Goal: Task Accomplishment & Management: Manage account settings

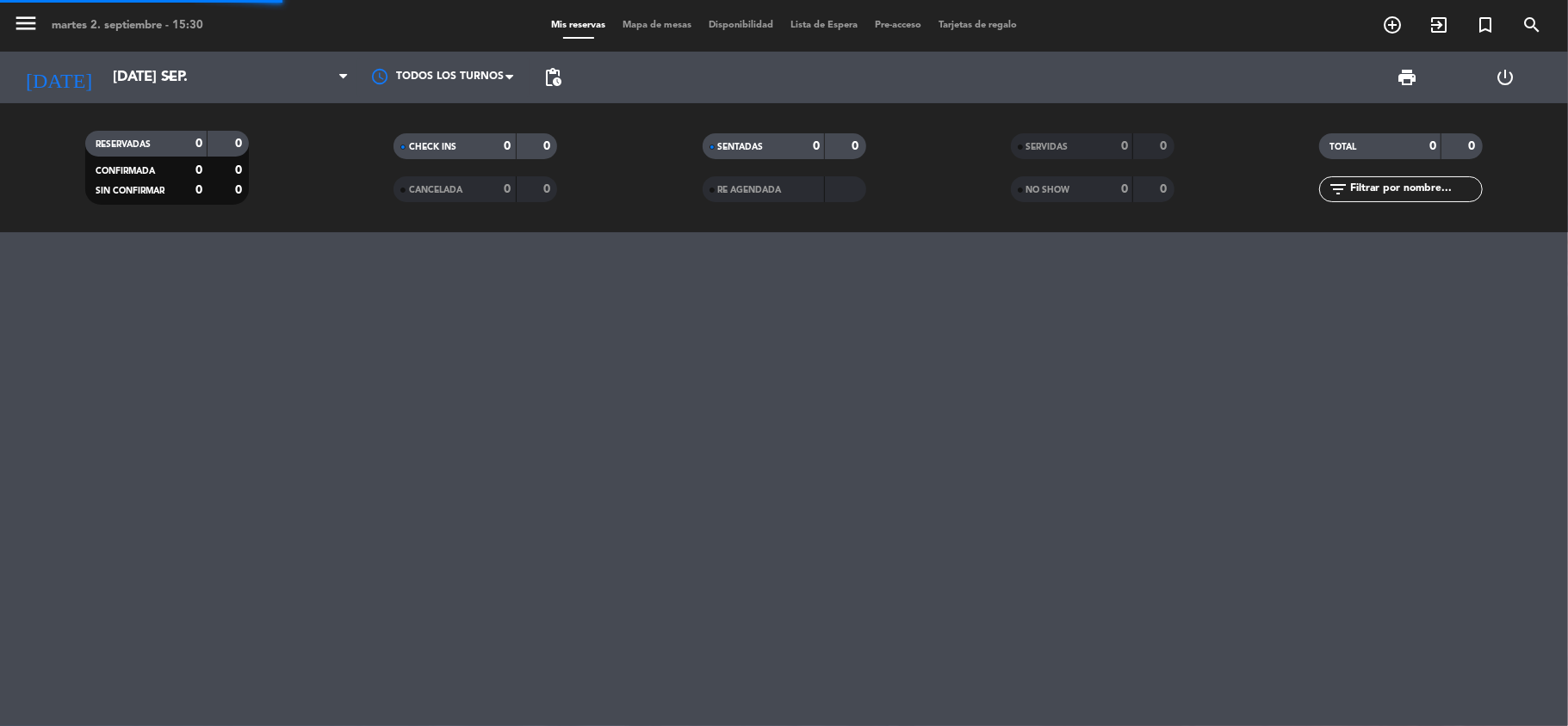
click at [57, 84] on icon "[DATE]" at bounding box center [59, 77] width 91 height 38
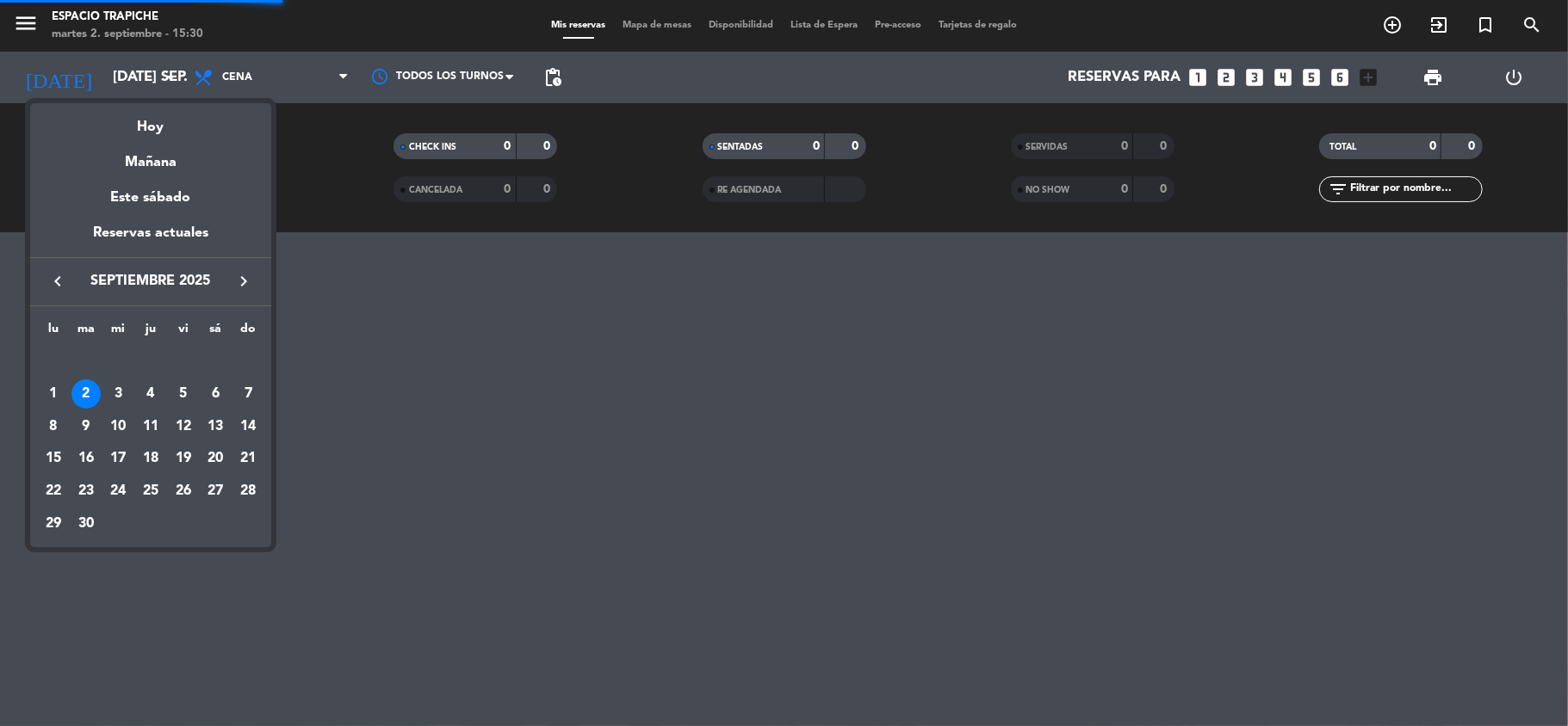
click at [53, 279] on icon "keyboard_arrow_left" at bounding box center [58, 282] width 21 height 21
click at [151, 385] on div "7" at bounding box center [150, 394] width 30 height 29
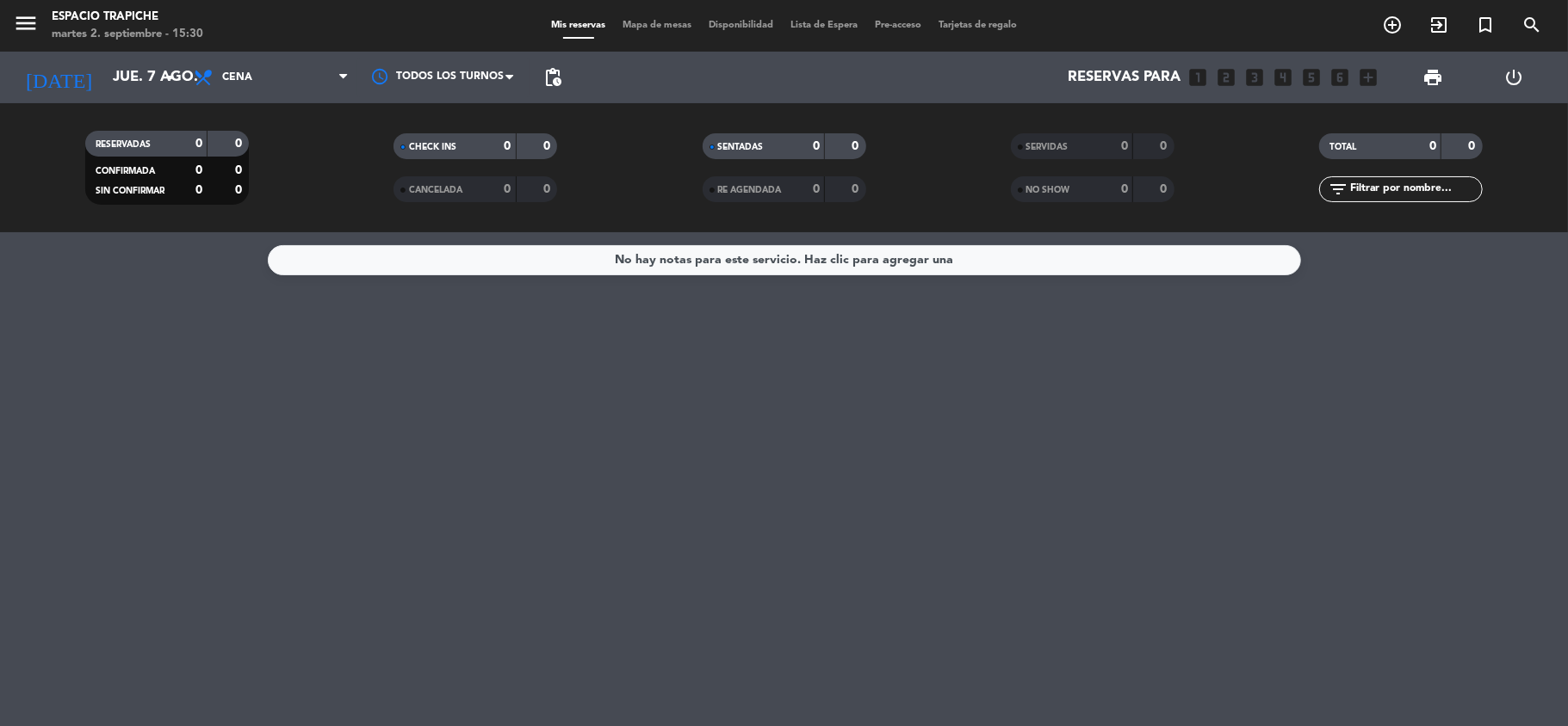
click at [311, 97] on div "Todos los servicios Almuerzo Cena Cena Todos los servicios Almuerzo Cena" at bounding box center [270, 77] width 172 height 51
click at [300, 90] on span "Cena" at bounding box center [270, 77] width 172 height 38
click at [266, 147] on div "menu Espacio Trapiche martes 2. septiembre - 15:30 Mis reservas Mapa de mesas D…" at bounding box center [784, 116] width 1568 height 232
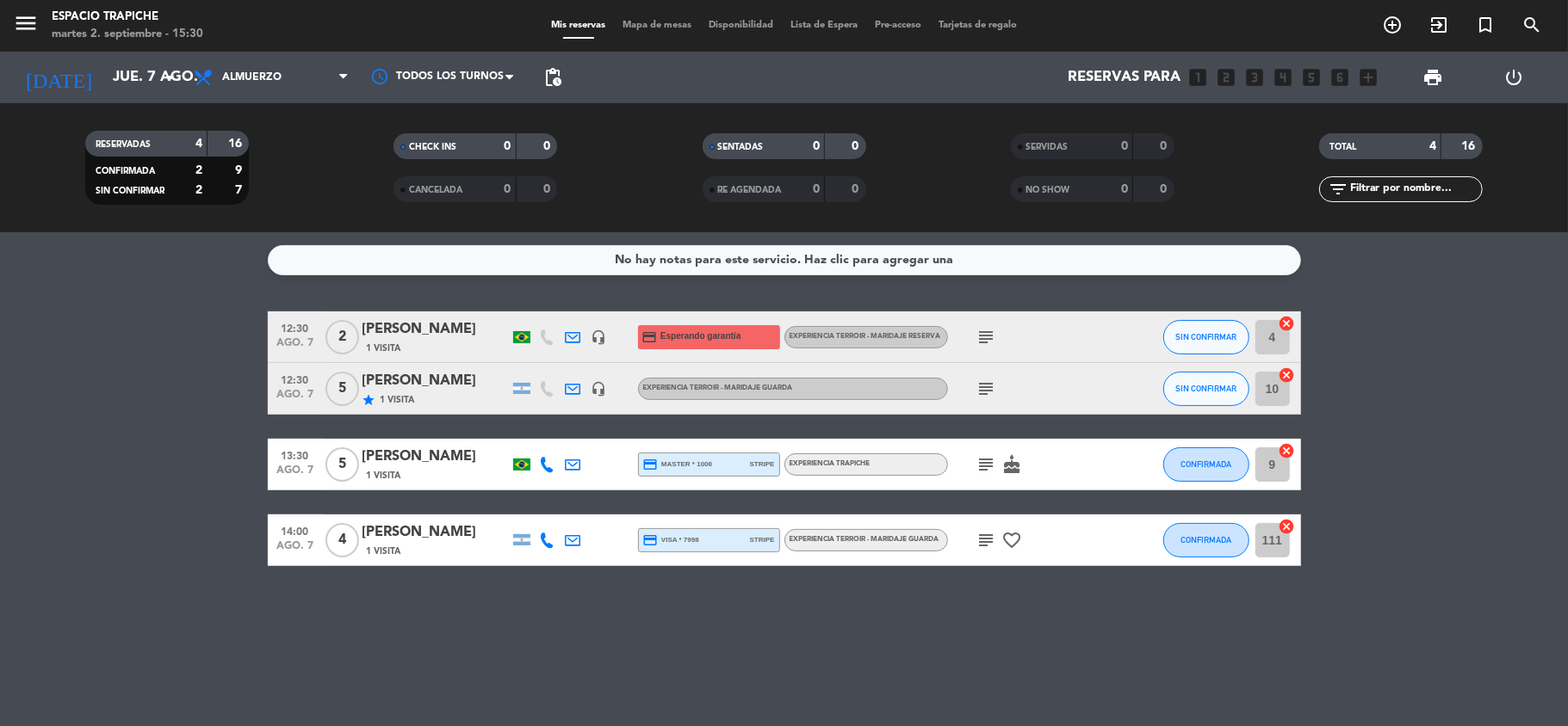
click at [982, 389] on icon "subject" at bounding box center [986, 389] width 21 height 21
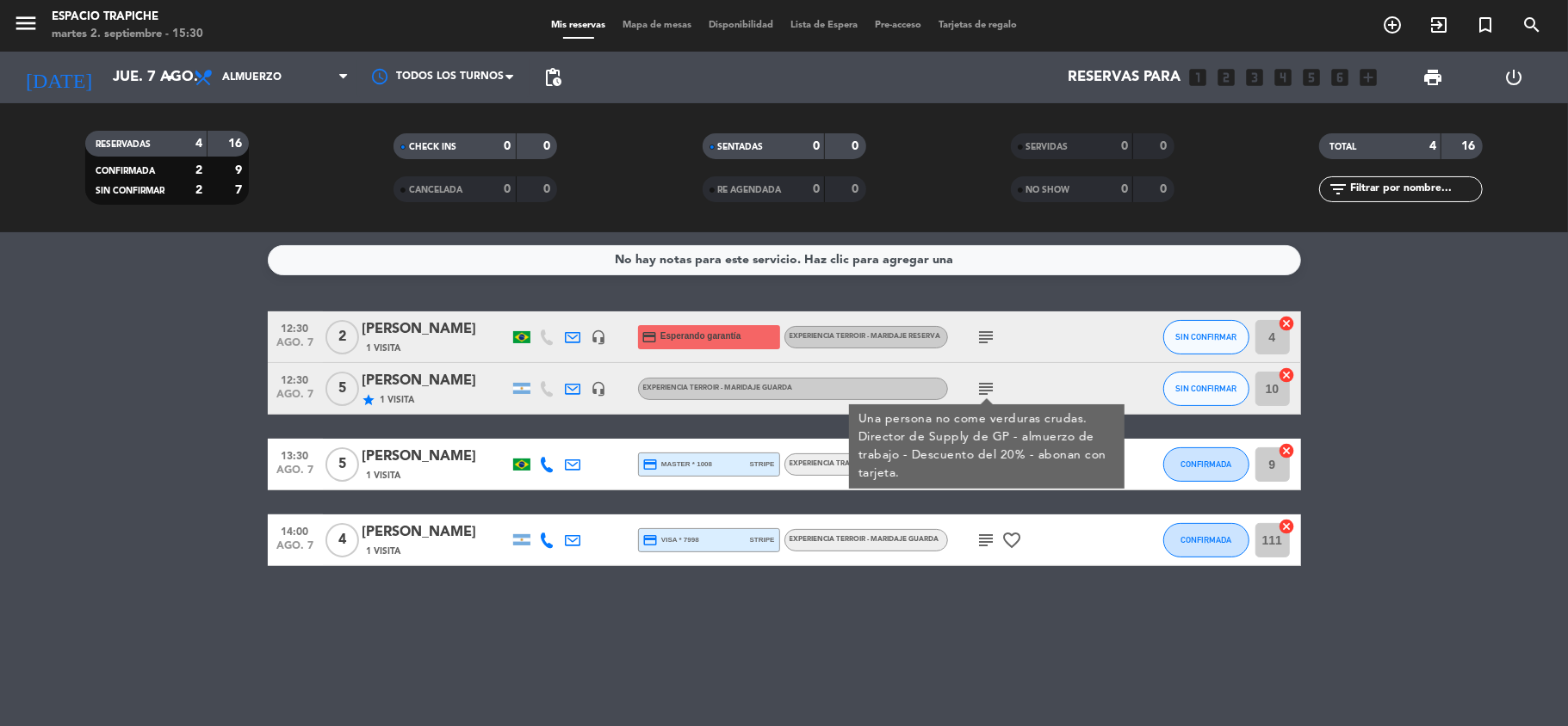
click at [597, 391] on icon "headset_mic" at bounding box center [599, 389] width 15 height 15
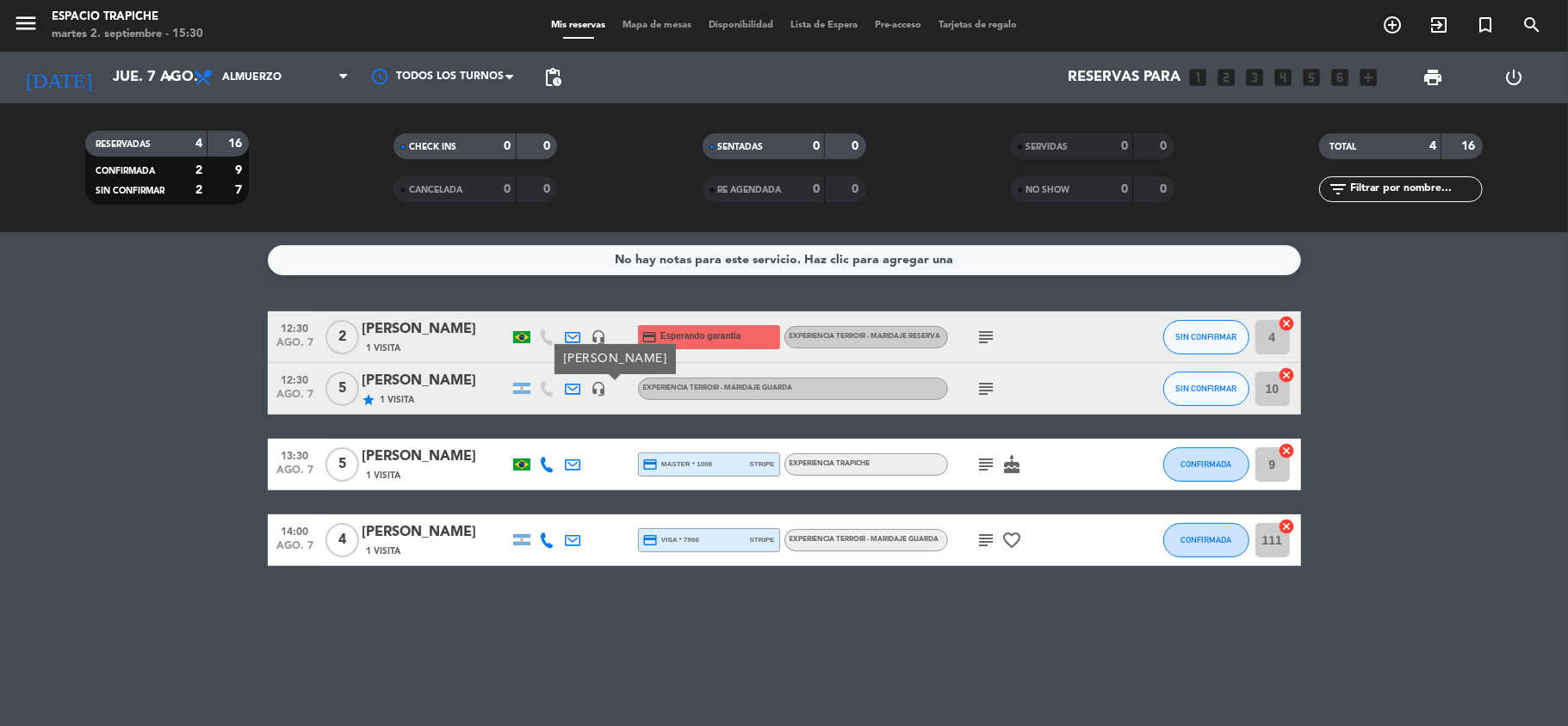
click at [982, 391] on icon "subject" at bounding box center [986, 389] width 21 height 21
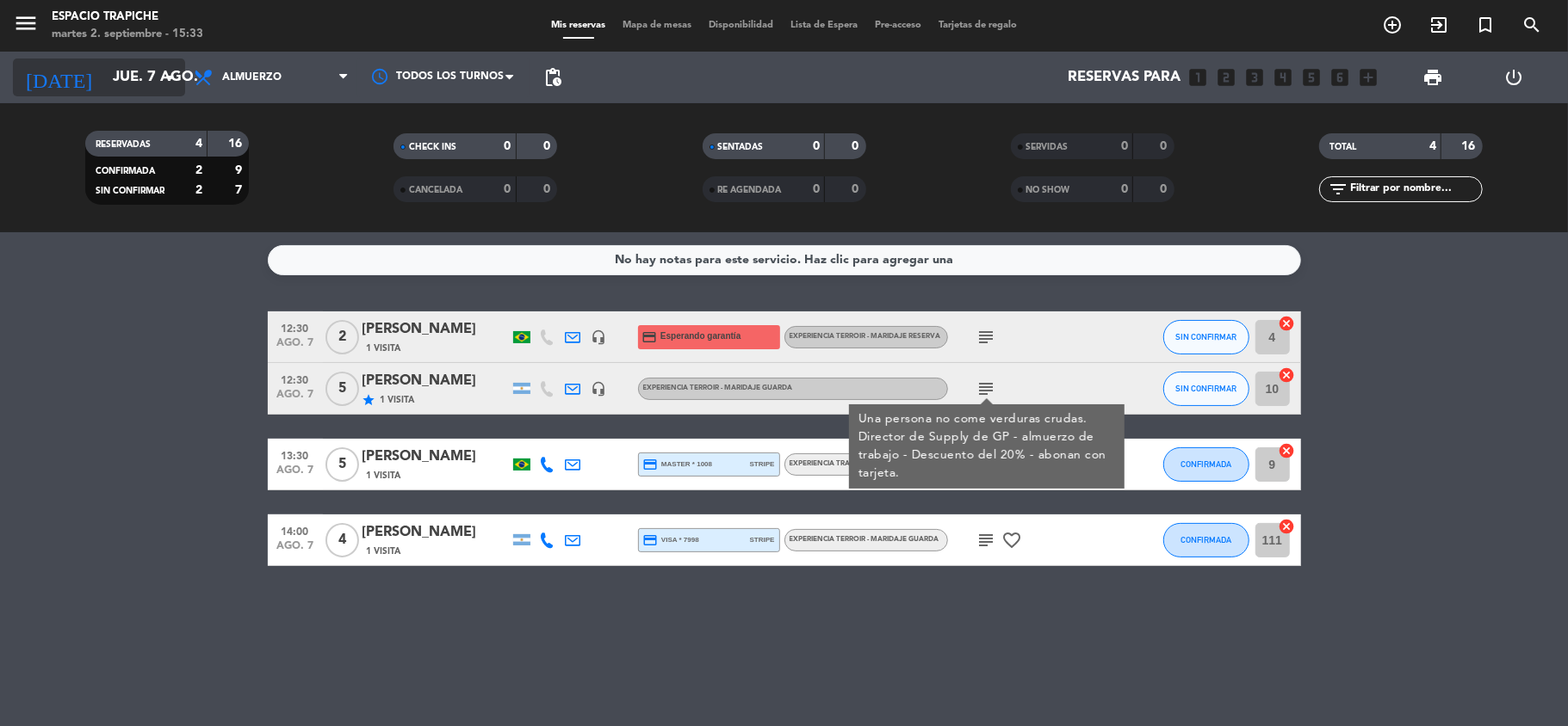
click at [104, 70] on input "jue. 7 ago." at bounding box center [196, 77] width 186 height 33
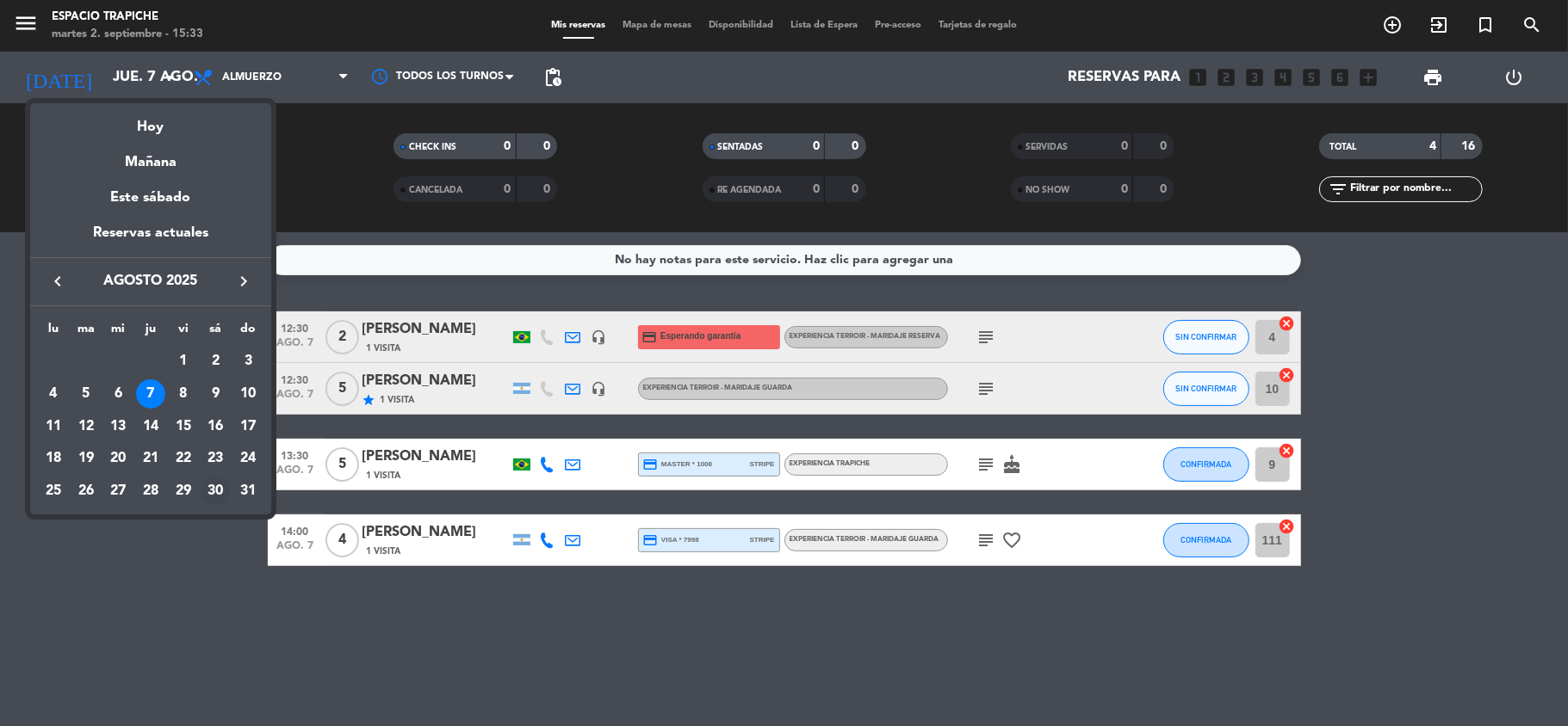
click at [215, 487] on div "30" at bounding box center [215, 491] width 30 height 29
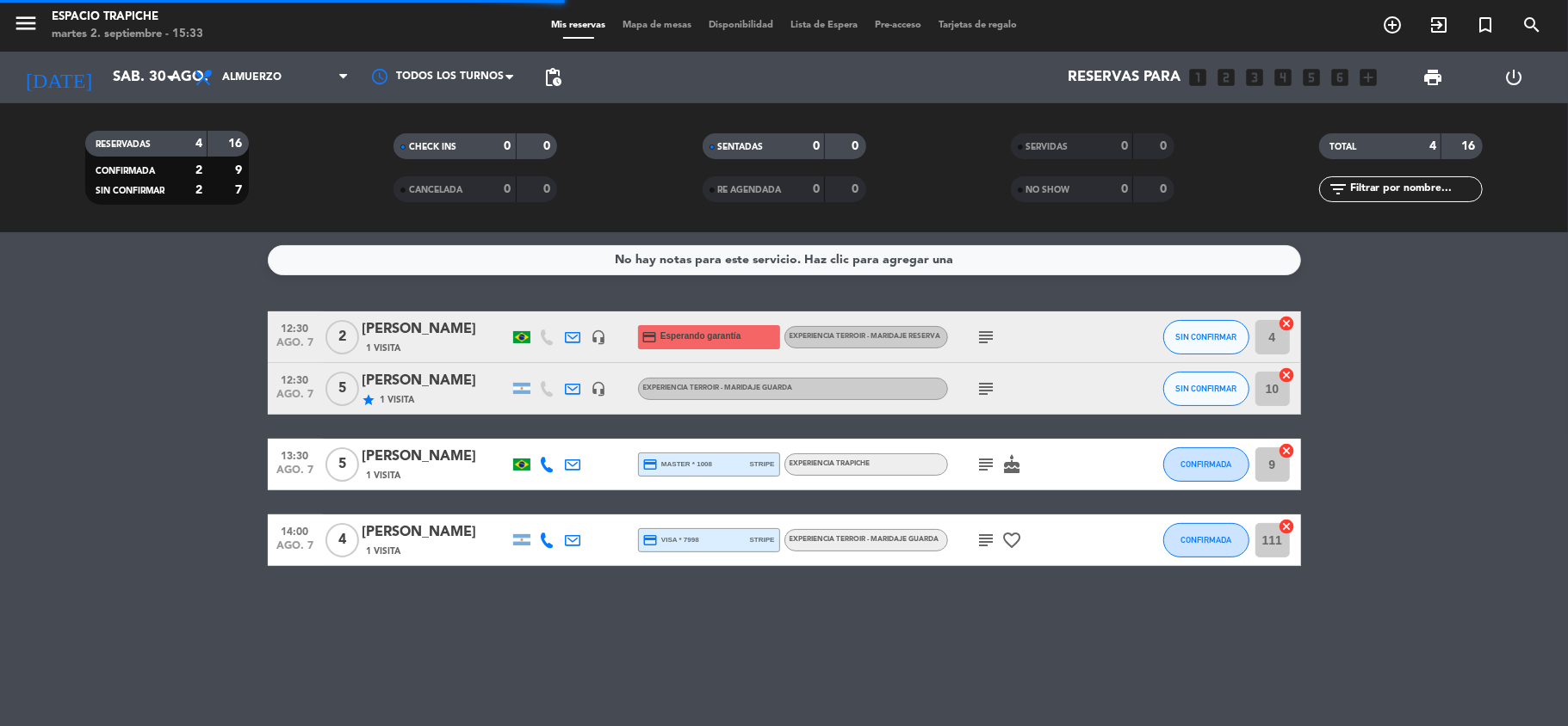
click at [215, 487] on bookings-row "12:30 ago. 7 2 [PERSON_NAME] 1 Visita headset_mic credit_card Esperando garantí…" at bounding box center [784, 439] width 1568 height 255
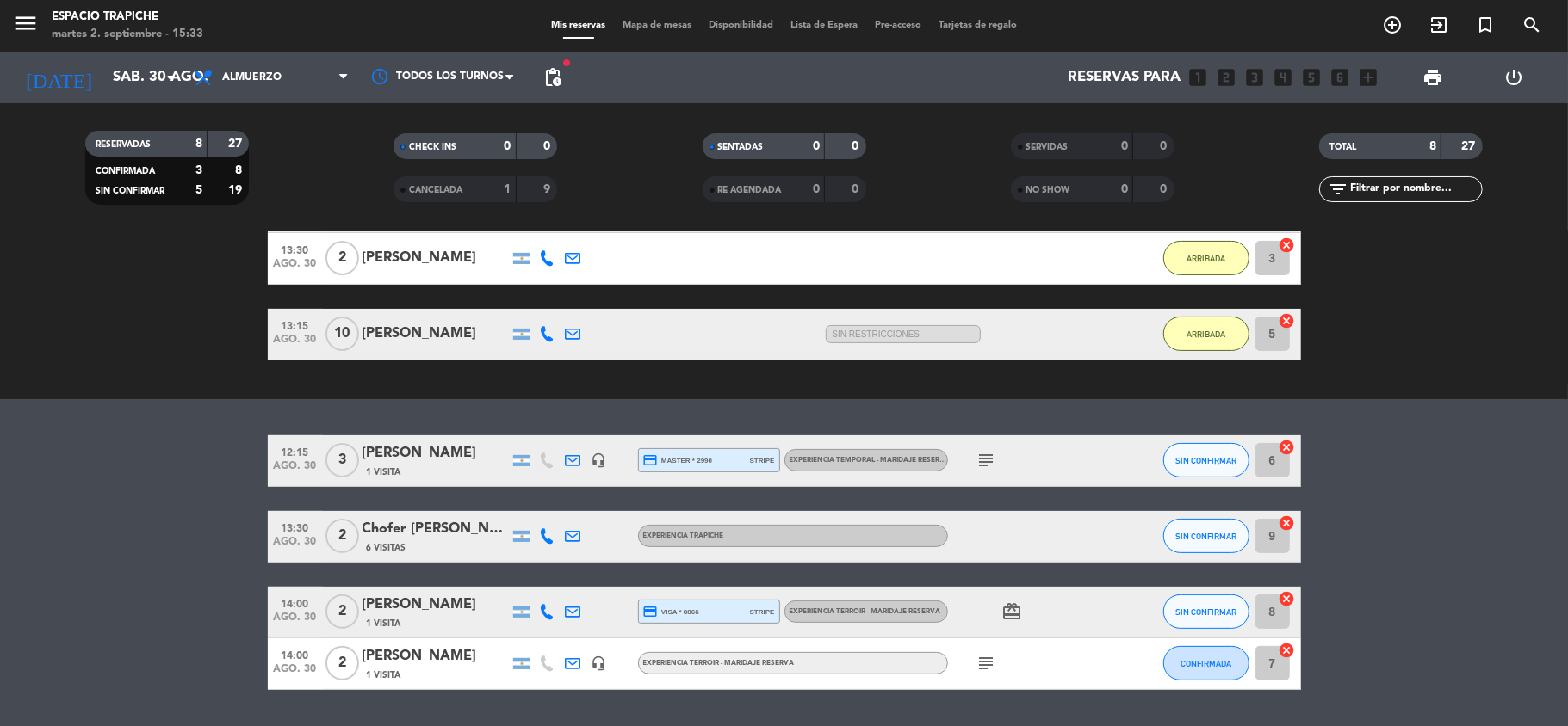
scroll to position [321, 0]
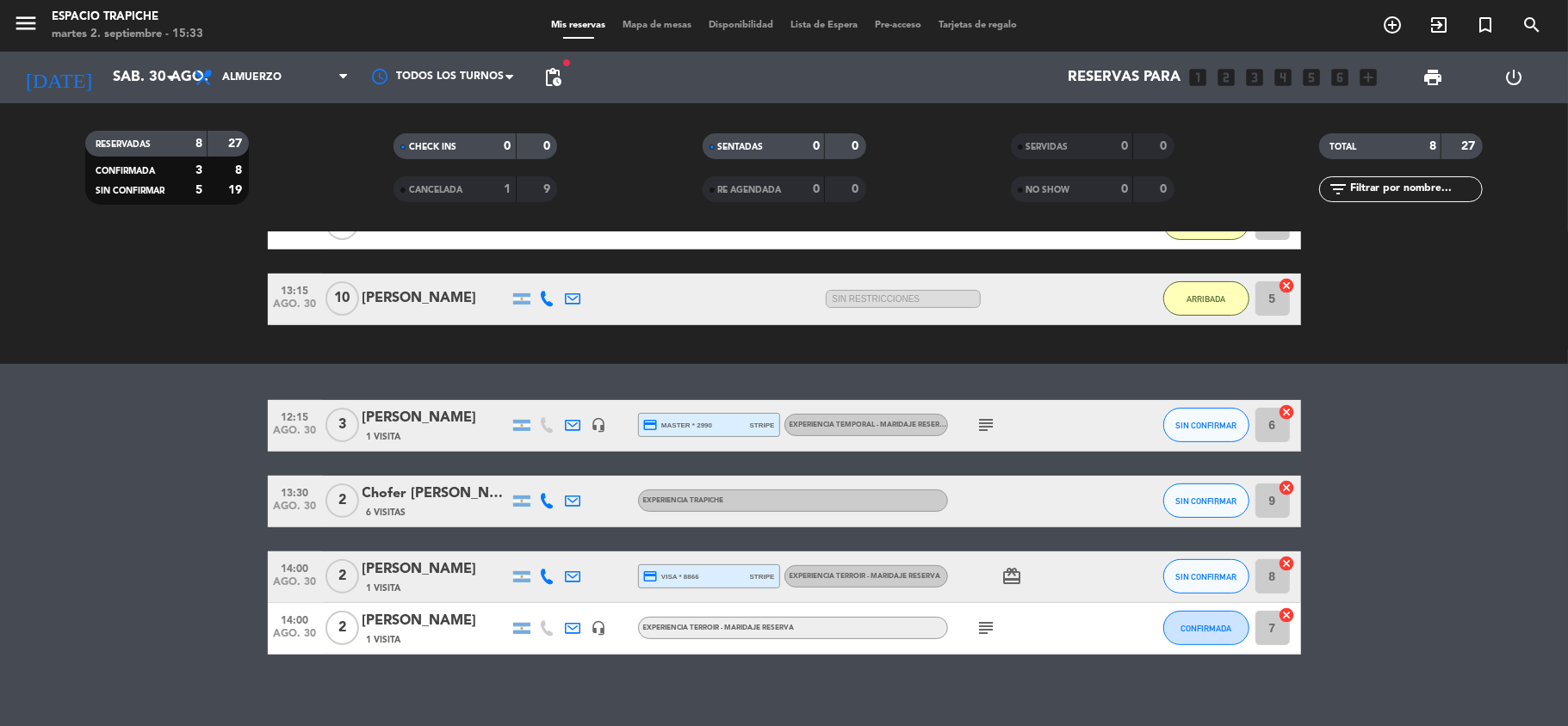
click at [985, 422] on icon "subject" at bounding box center [986, 425] width 21 height 21
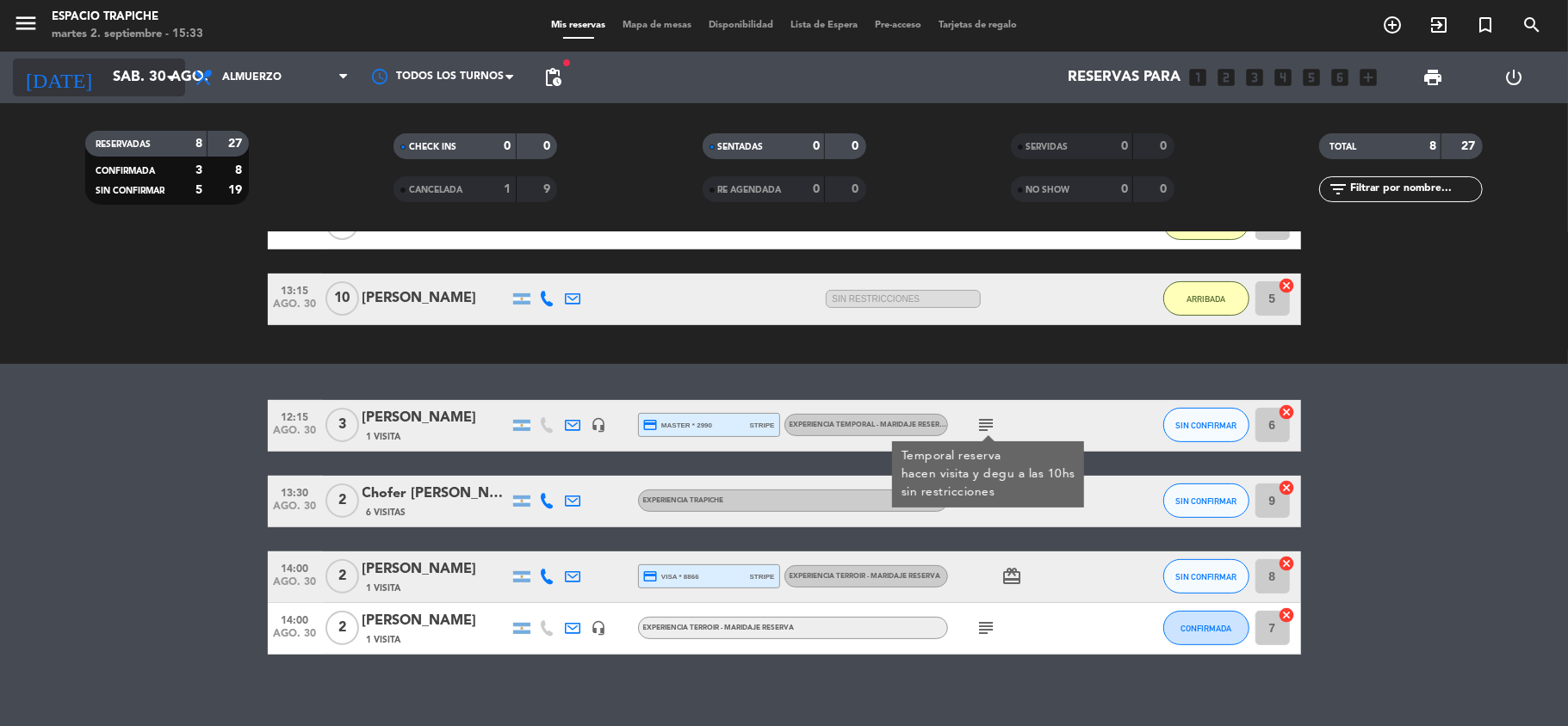
click at [126, 77] on input "sáb. 30 ago." at bounding box center [196, 77] width 186 height 33
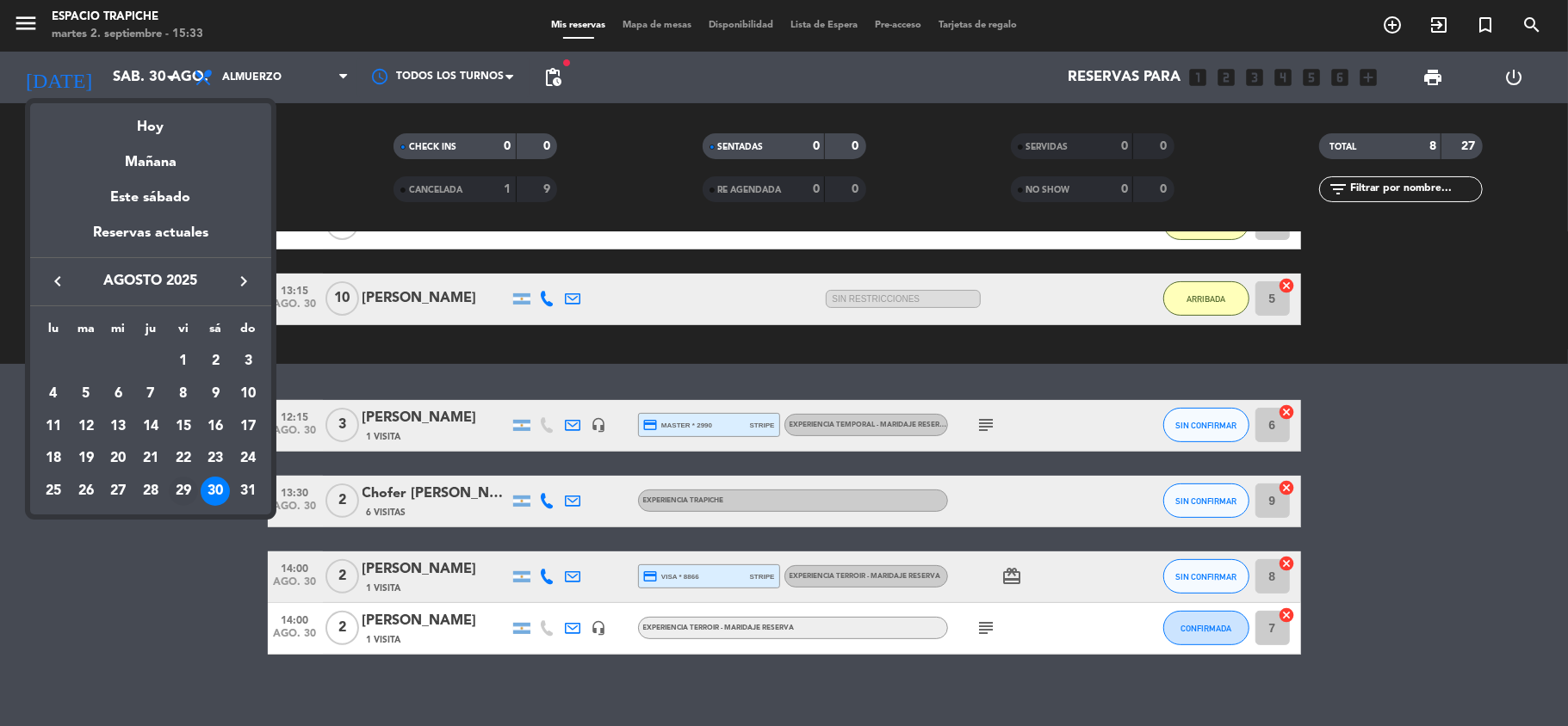
click at [186, 490] on div "29" at bounding box center [183, 491] width 30 height 29
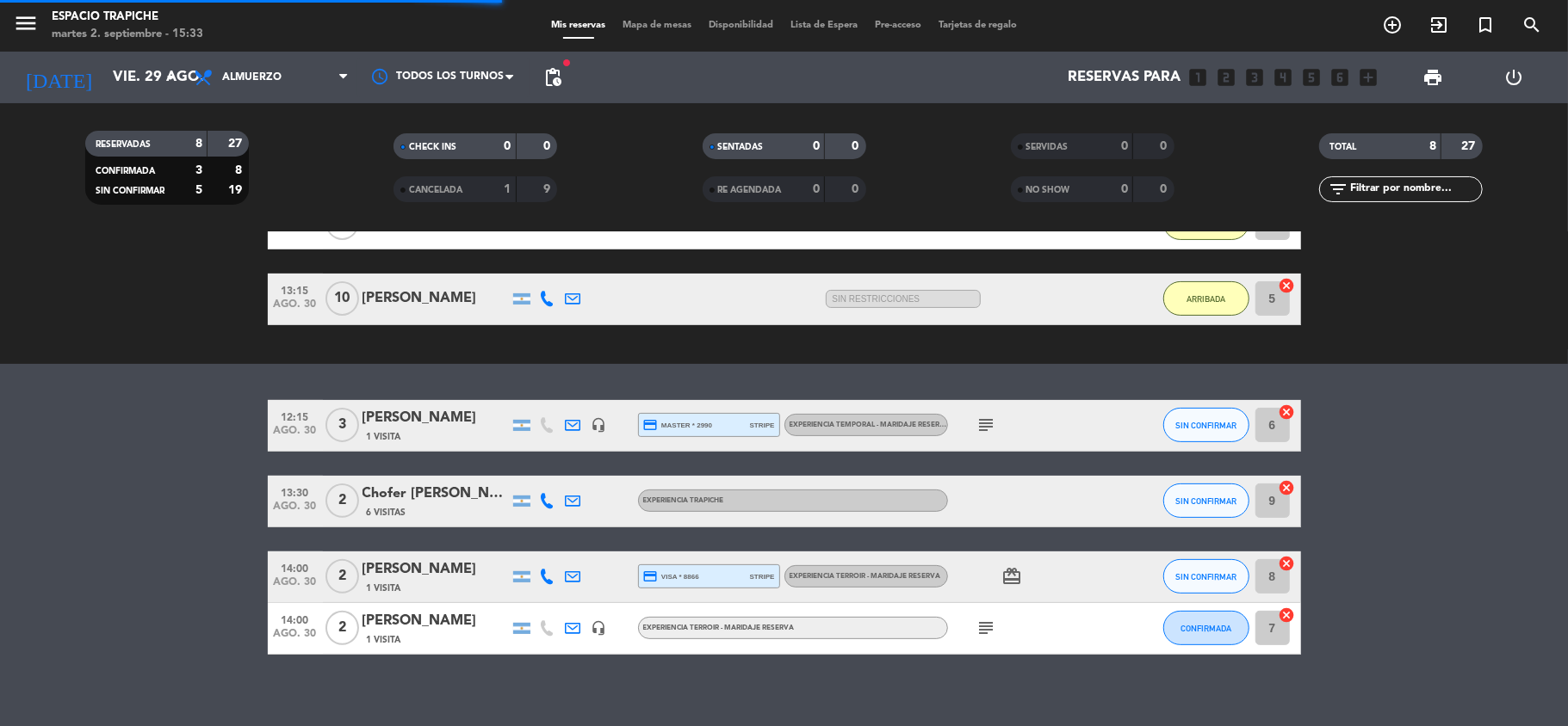
scroll to position [5, 0]
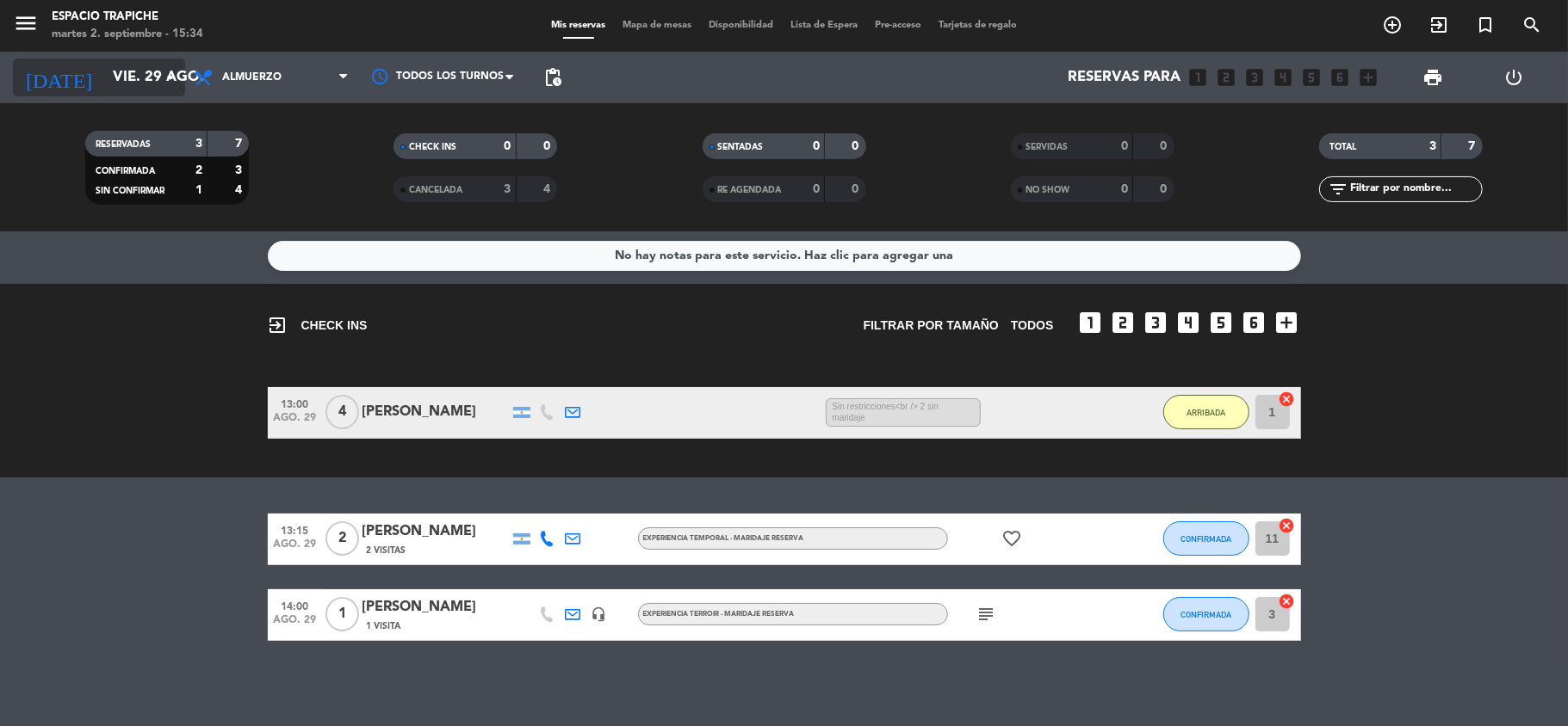
click at [117, 70] on input "vie. 29 ago." at bounding box center [196, 77] width 186 height 33
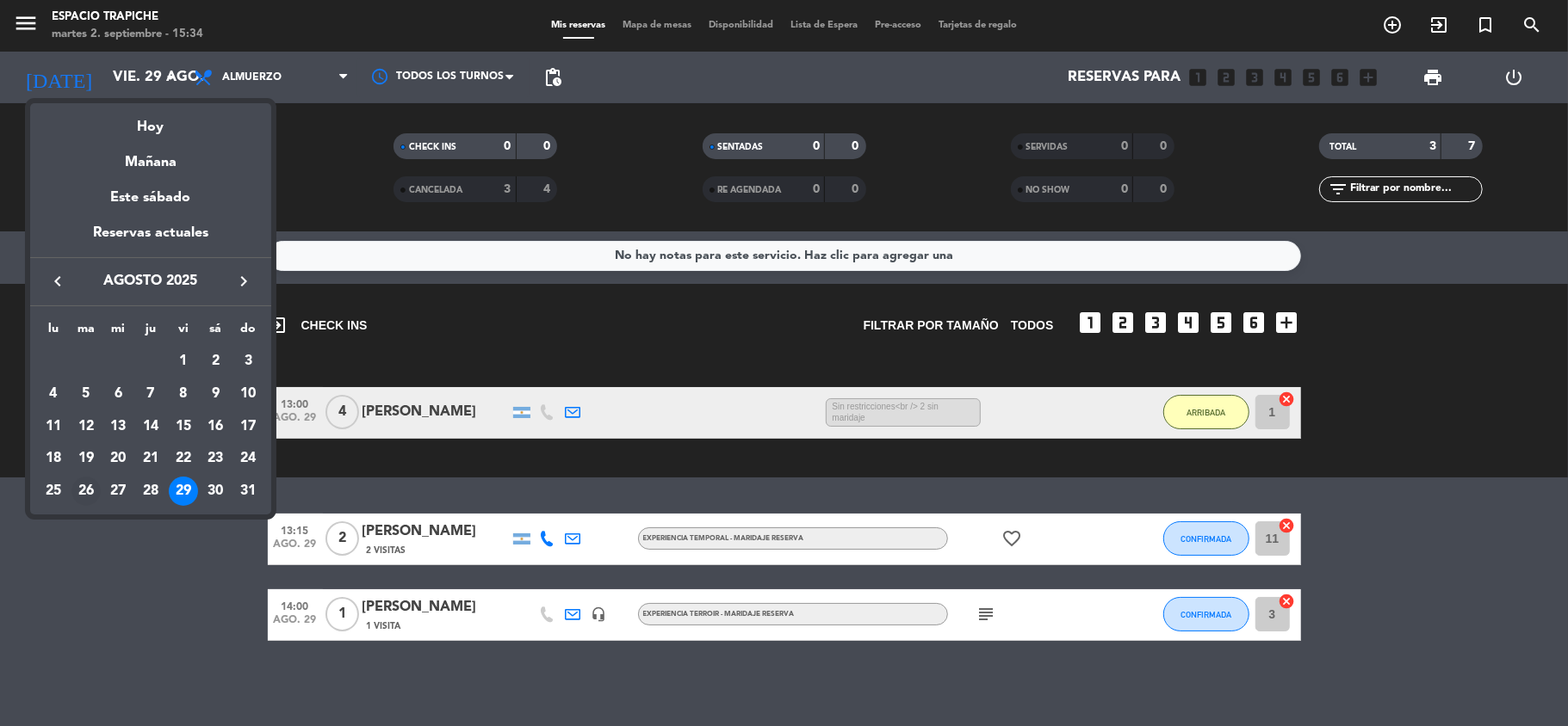
click at [84, 492] on div "26" at bounding box center [86, 491] width 30 height 29
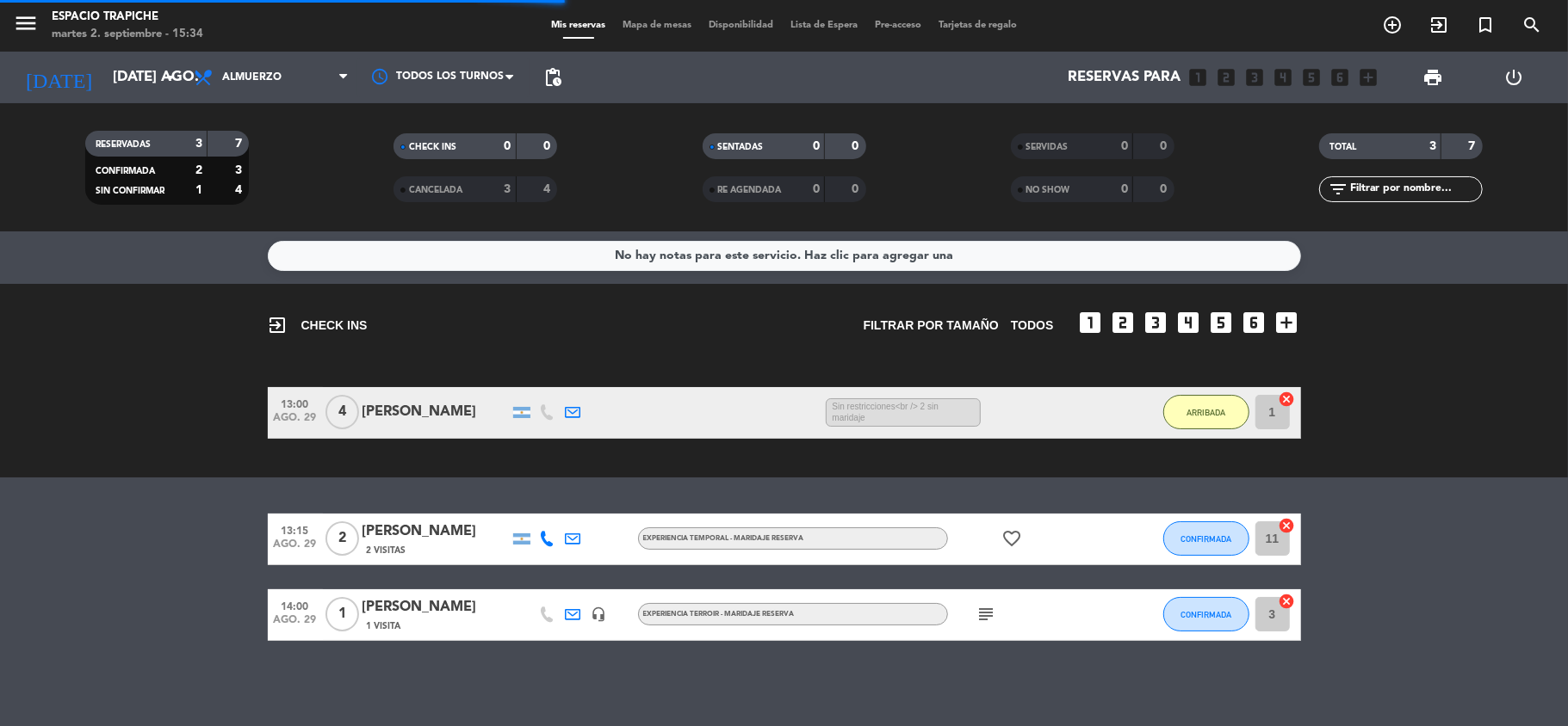
scroll to position [0, 0]
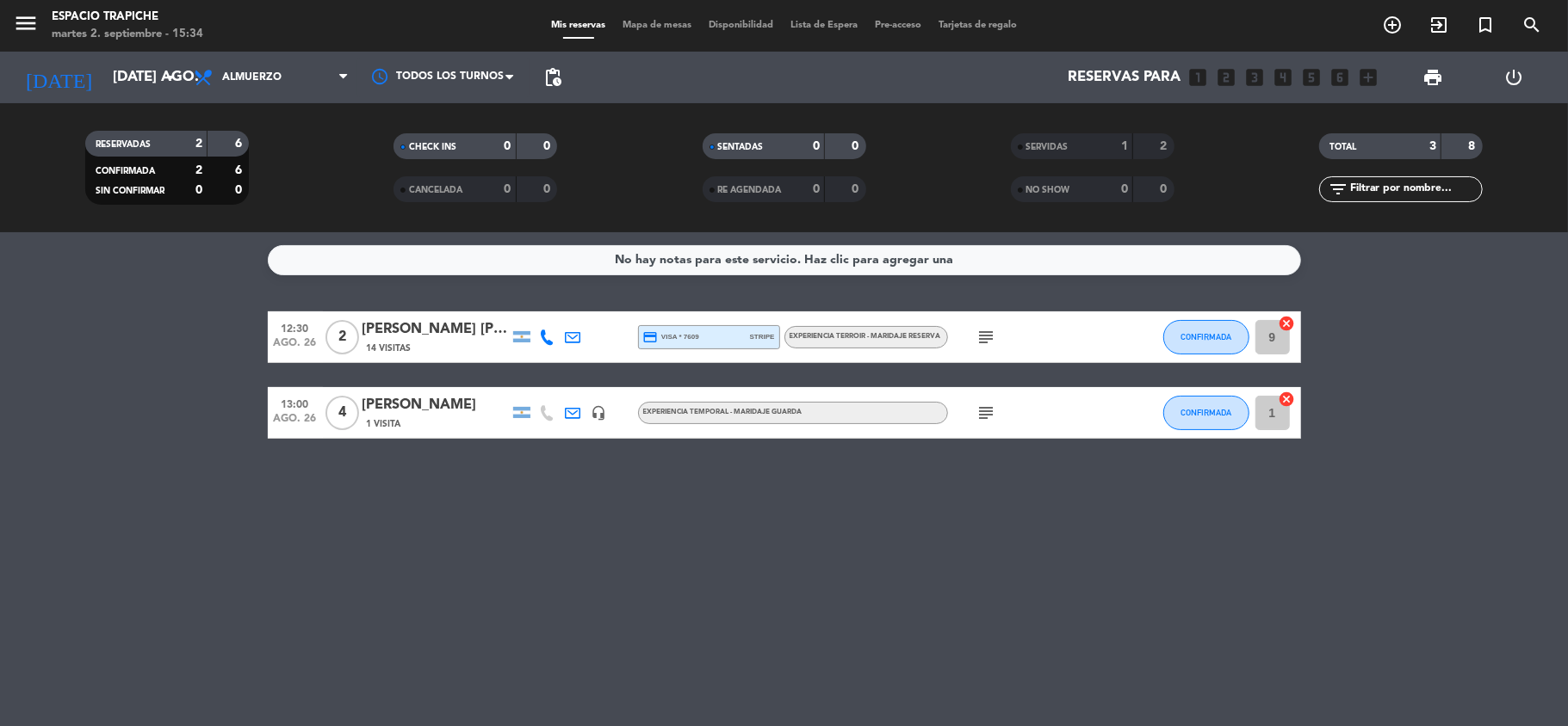
click at [985, 406] on icon "subject" at bounding box center [986, 413] width 21 height 21
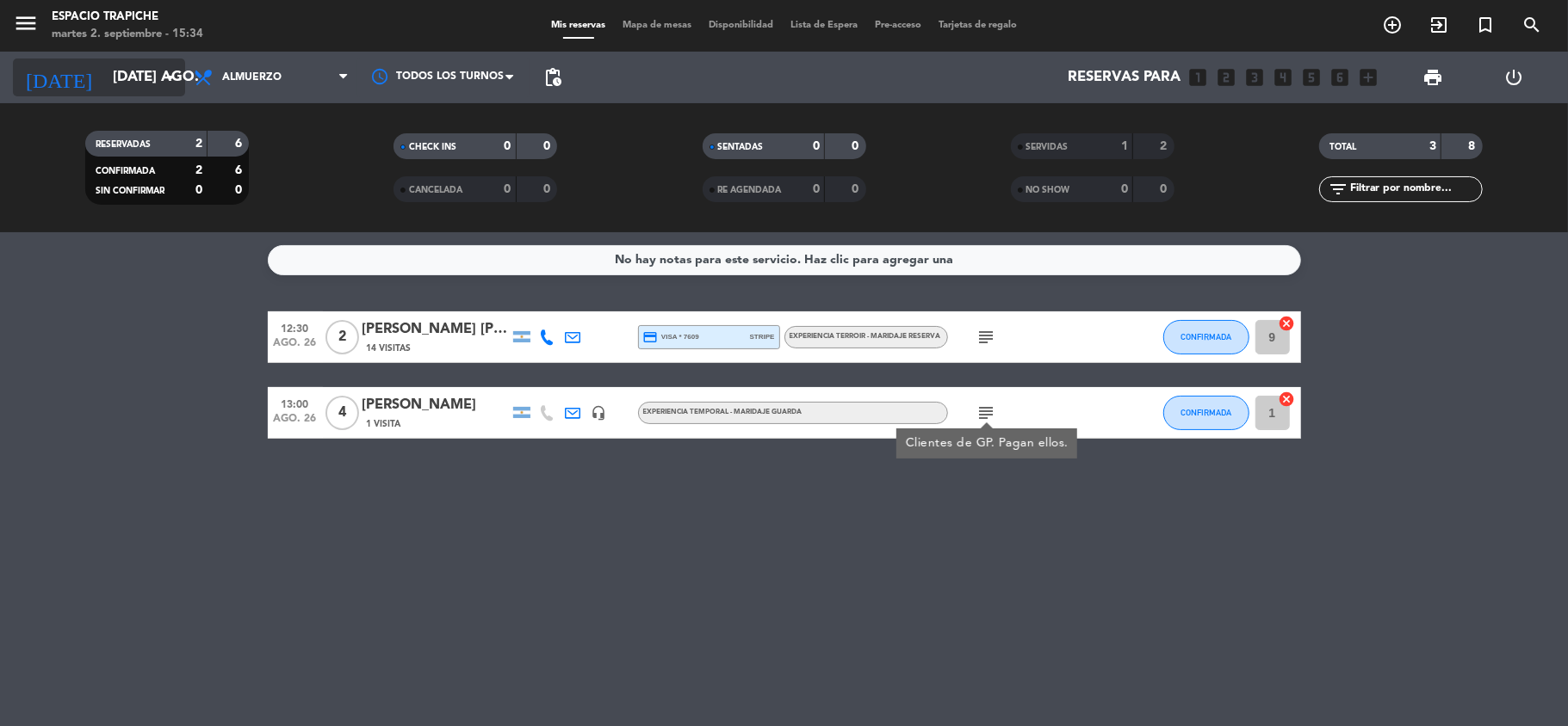
click at [118, 69] on input "[DATE] ago." at bounding box center [196, 77] width 186 height 33
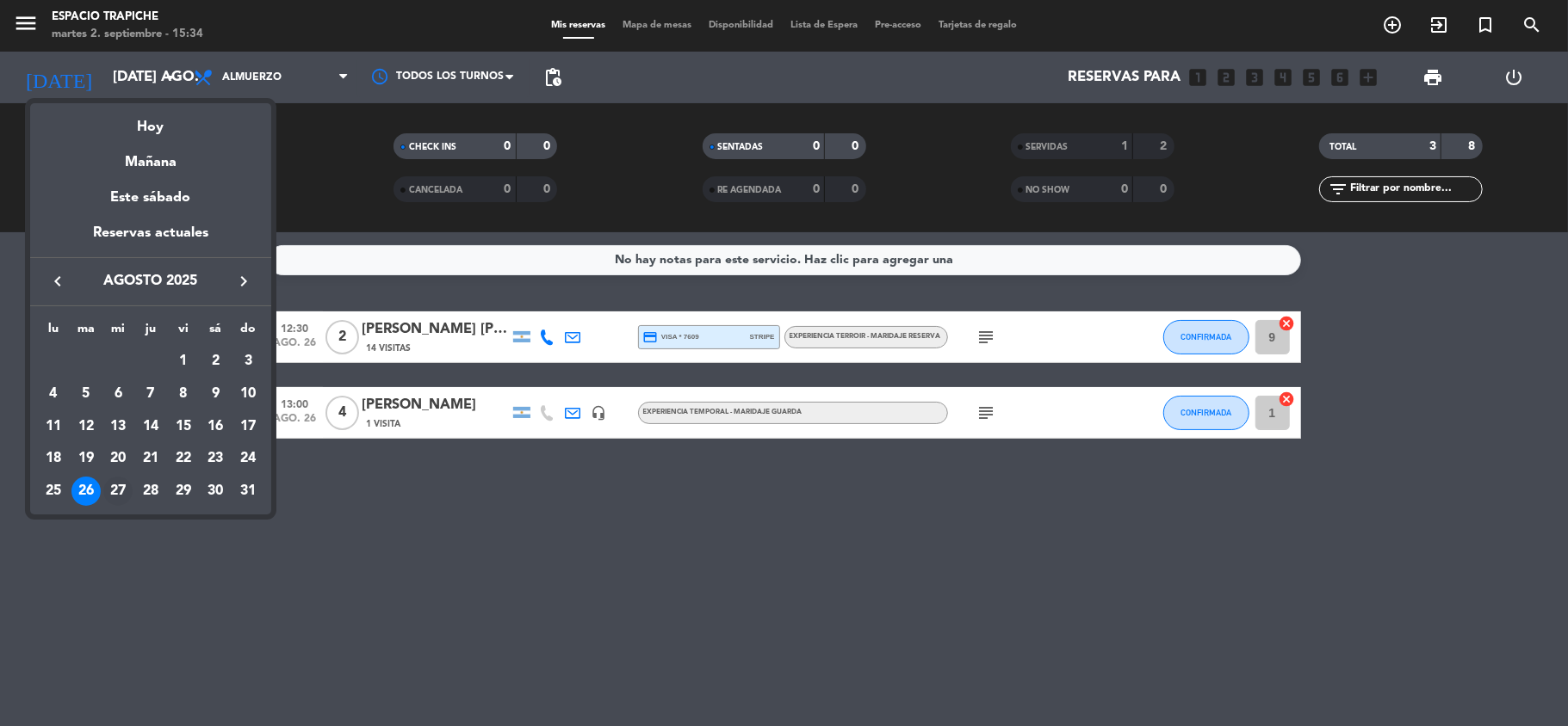
click at [114, 485] on div "27" at bounding box center [118, 491] width 30 height 29
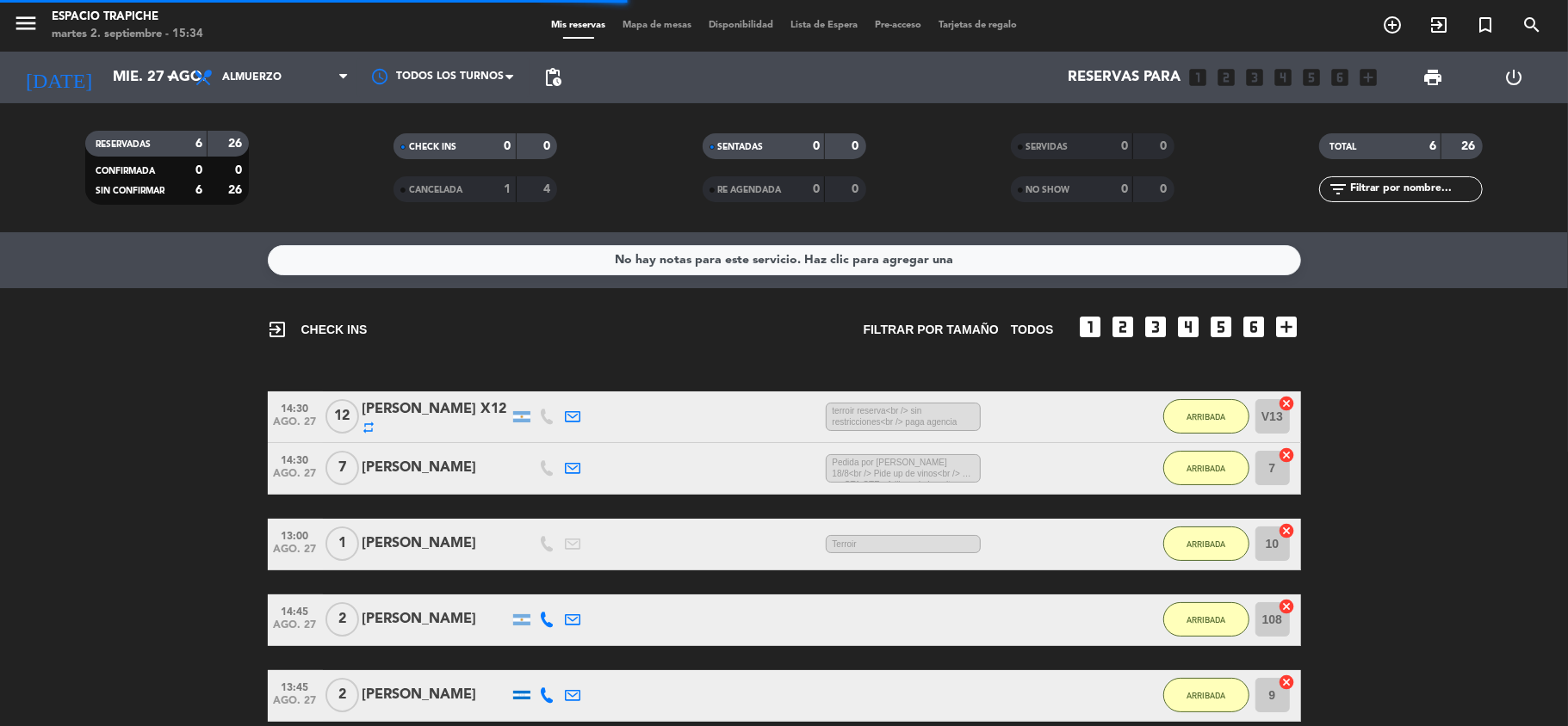
click at [114, 485] on bookings-row "14:30 ago. 27 12 [PERSON_NAME] X12 repeat 1:17 H / 1:56 H sms terroir reserva<b…" at bounding box center [784, 556] width 1568 height 330
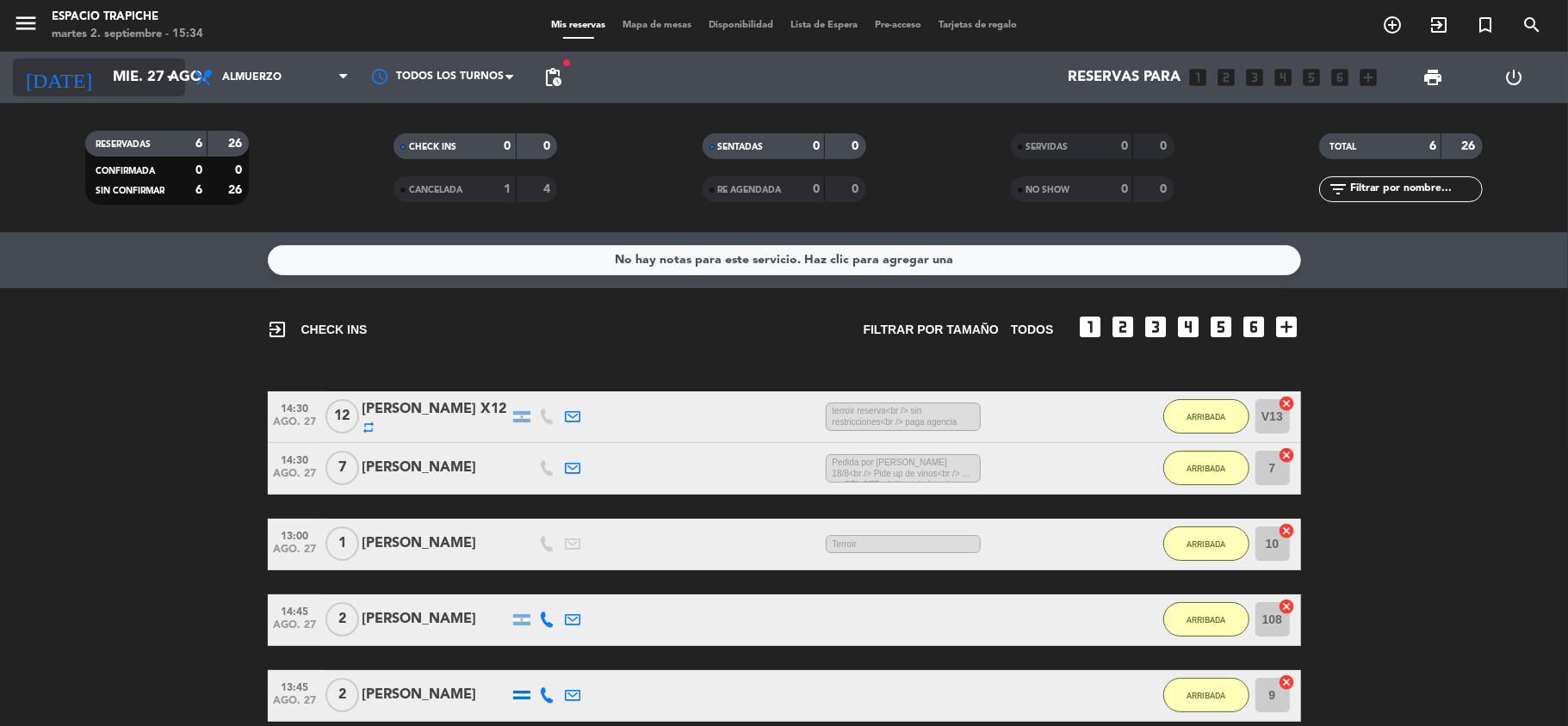
click at [105, 79] on input "mié. 27 ago." at bounding box center [196, 77] width 186 height 33
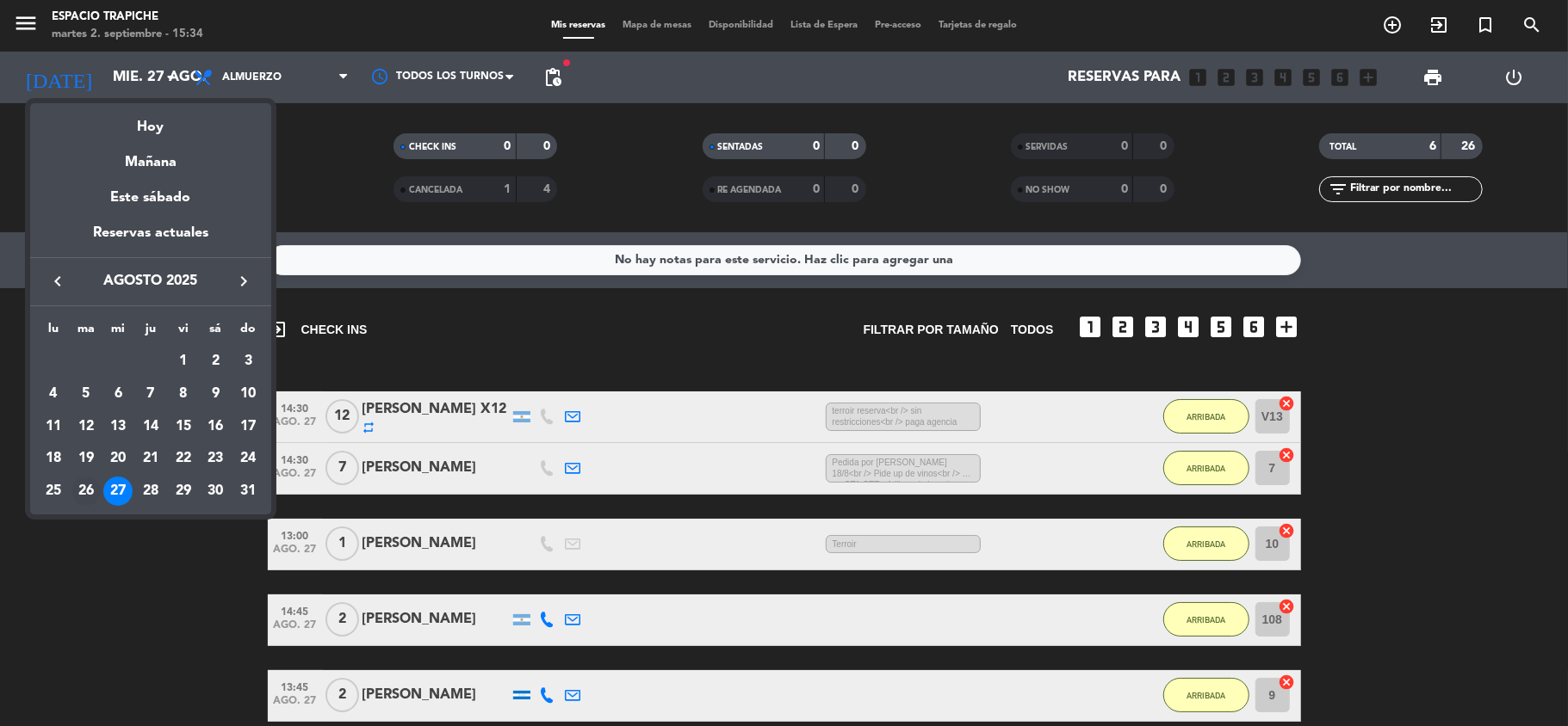
click at [81, 490] on div "26" at bounding box center [86, 491] width 30 height 29
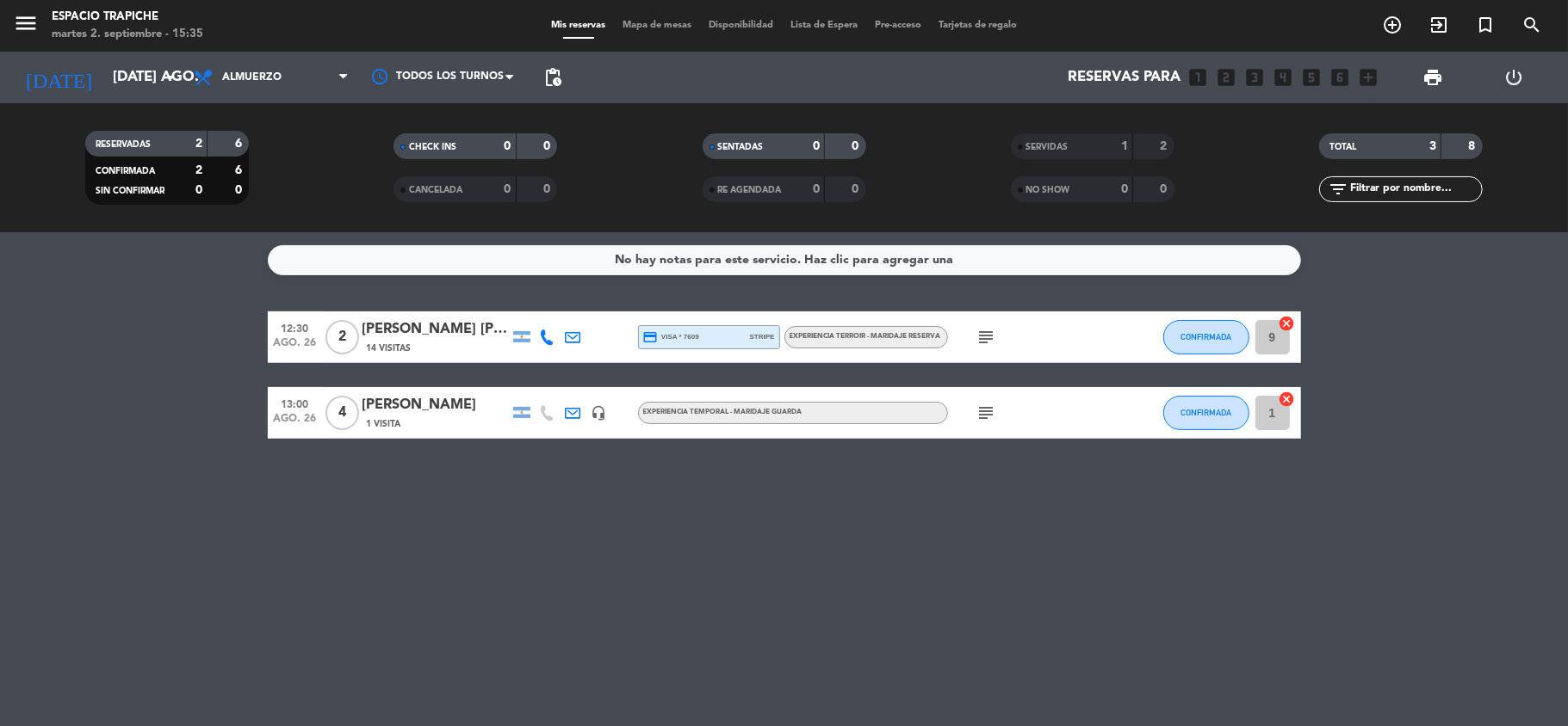
click at [989, 409] on icon "subject" at bounding box center [986, 413] width 21 height 21
click at [185, 396] on bookings-row "12:30 ago. 26 2 [PERSON_NAME] [PERSON_NAME] [PERSON_NAME] X2- AGENCIA SUNTRIP 1…" at bounding box center [784, 375] width 1568 height 128
click at [88, 398] on bookings-row "12:30 ago. 26 2 [PERSON_NAME] [PERSON_NAME] [PERSON_NAME] X2- AGENCIA SUNTRIP 1…" at bounding box center [784, 375] width 1568 height 128
click at [117, 403] on bookings-row "12:30 ago. 26 2 [PERSON_NAME] [PERSON_NAME] [PERSON_NAME] X2- AGENCIA SUNTRIP 1…" at bounding box center [784, 375] width 1568 height 128
click at [104, 88] on input "[DATE] ago." at bounding box center [196, 77] width 186 height 33
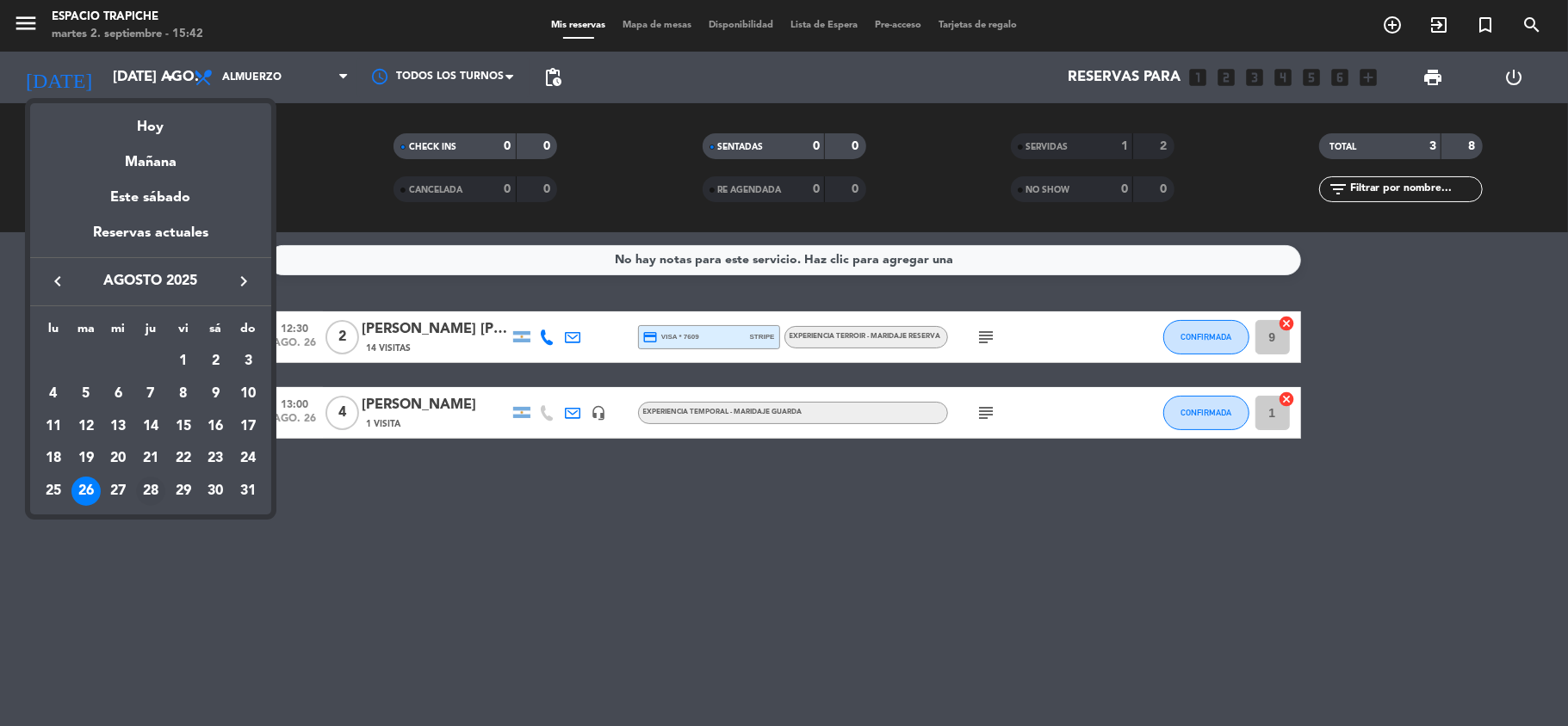
click at [155, 486] on div "28" at bounding box center [150, 491] width 30 height 29
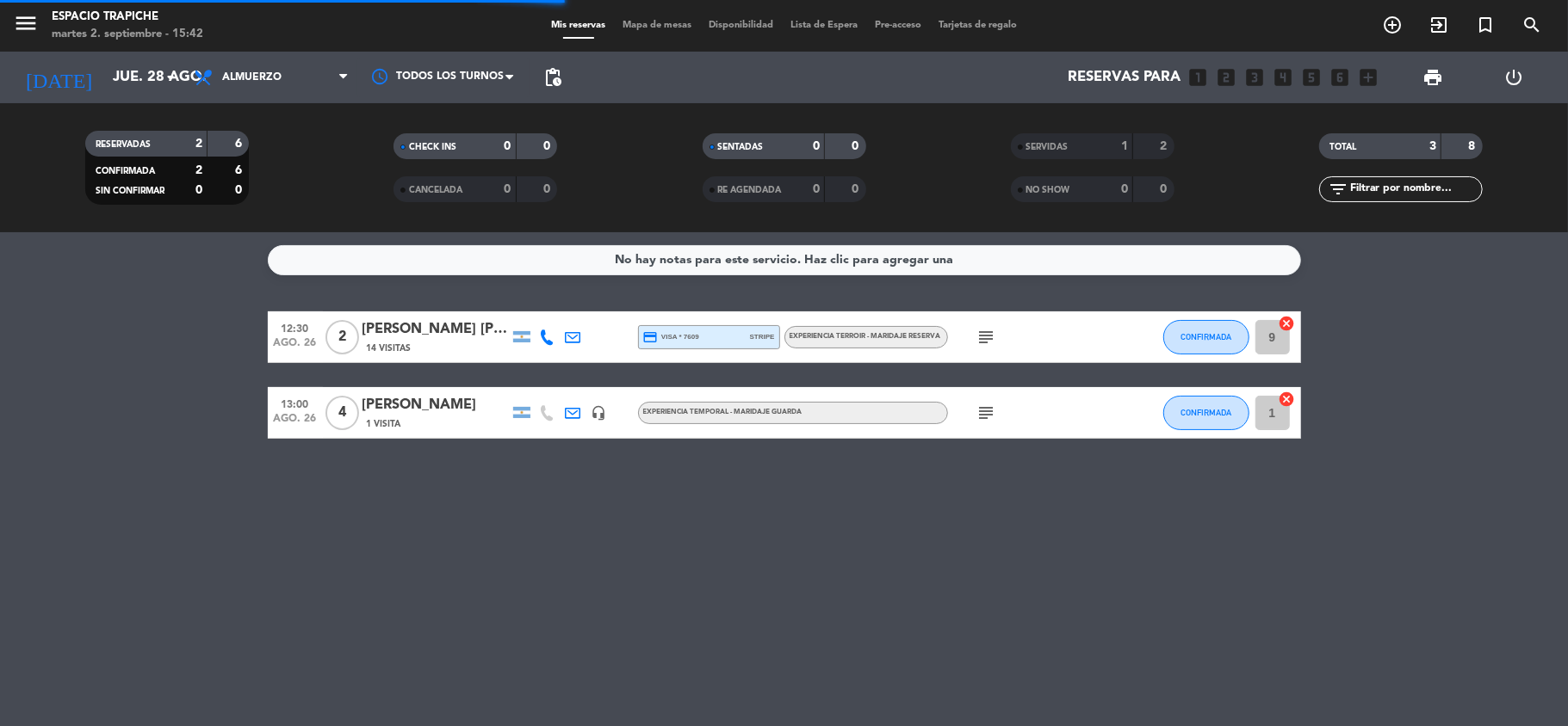
click at [169, 369] on bookings-row "12:30 ago. 26 2 [PERSON_NAME] [PERSON_NAME] [PERSON_NAME] X2- AGENCIA SUNTRIP 1…" at bounding box center [784, 375] width 1568 height 128
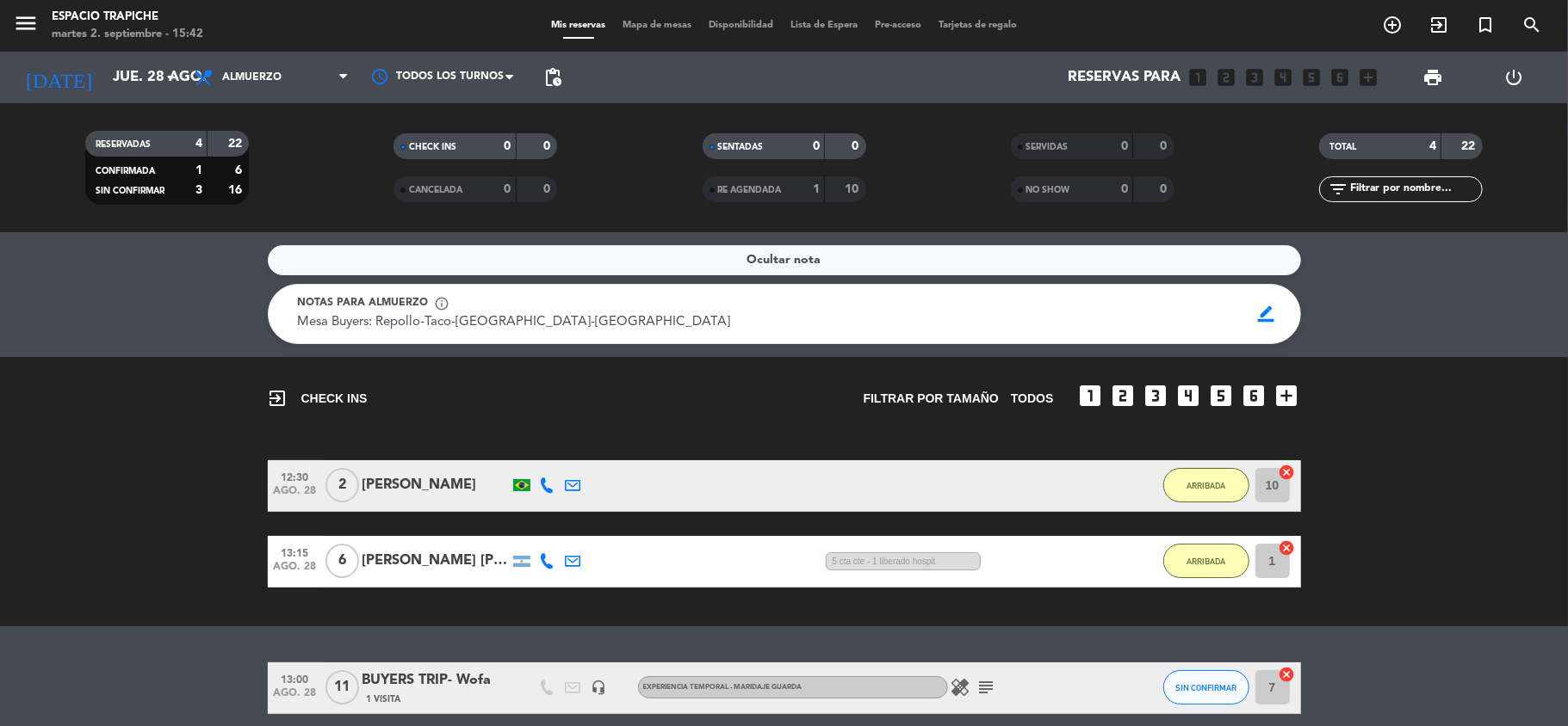
click at [149, 497] on bookings-row "12:30 ago. 28 2 [PERSON_NAME] 4:08 H / 21:30 H sms ARRIBADA 10 cancel 13:15 ago…" at bounding box center [784, 524] width 1568 height 128
click at [113, 84] on input "jue. 28 ago." at bounding box center [196, 77] width 186 height 33
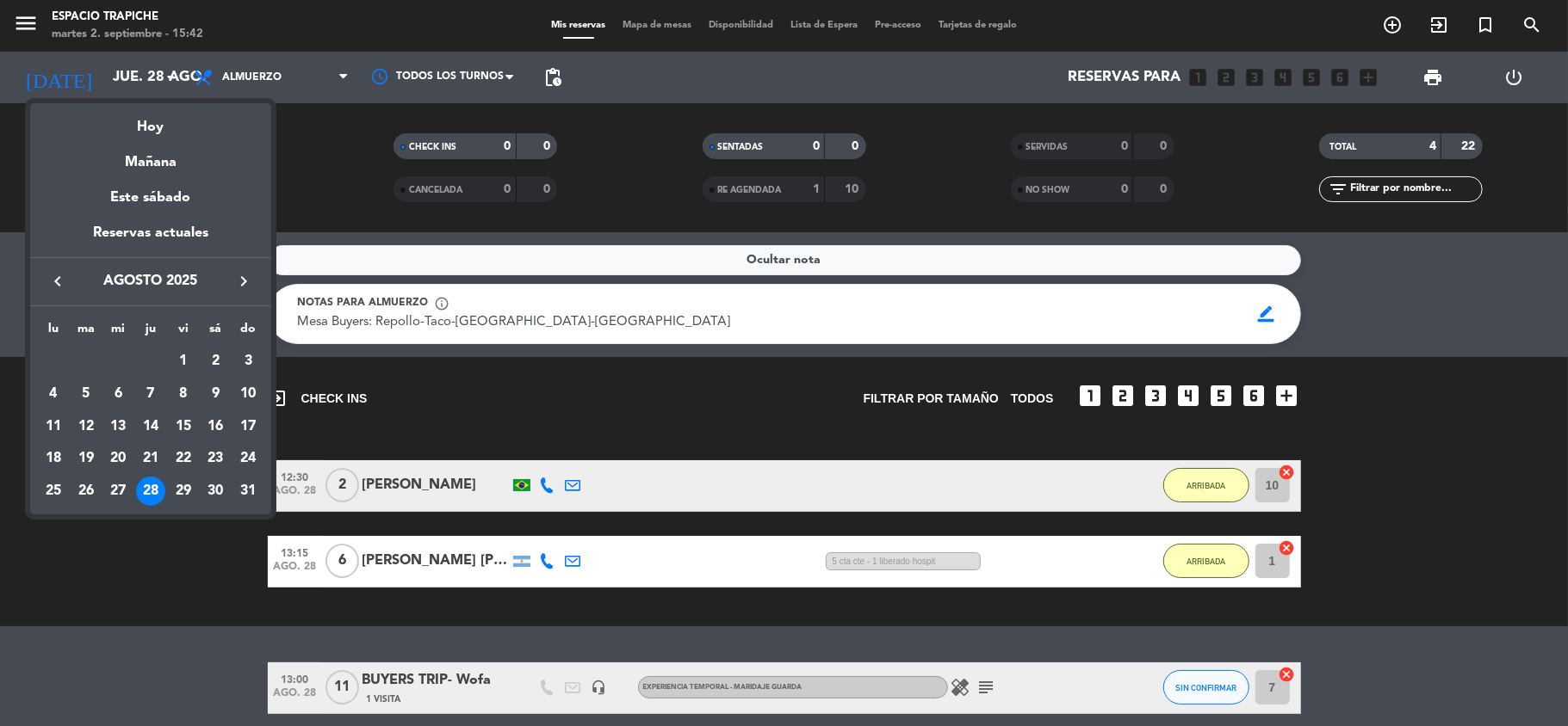
click at [246, 285] on icon "keyboard_arrow_right" at bounding box center [244, 282] width 21 height 21
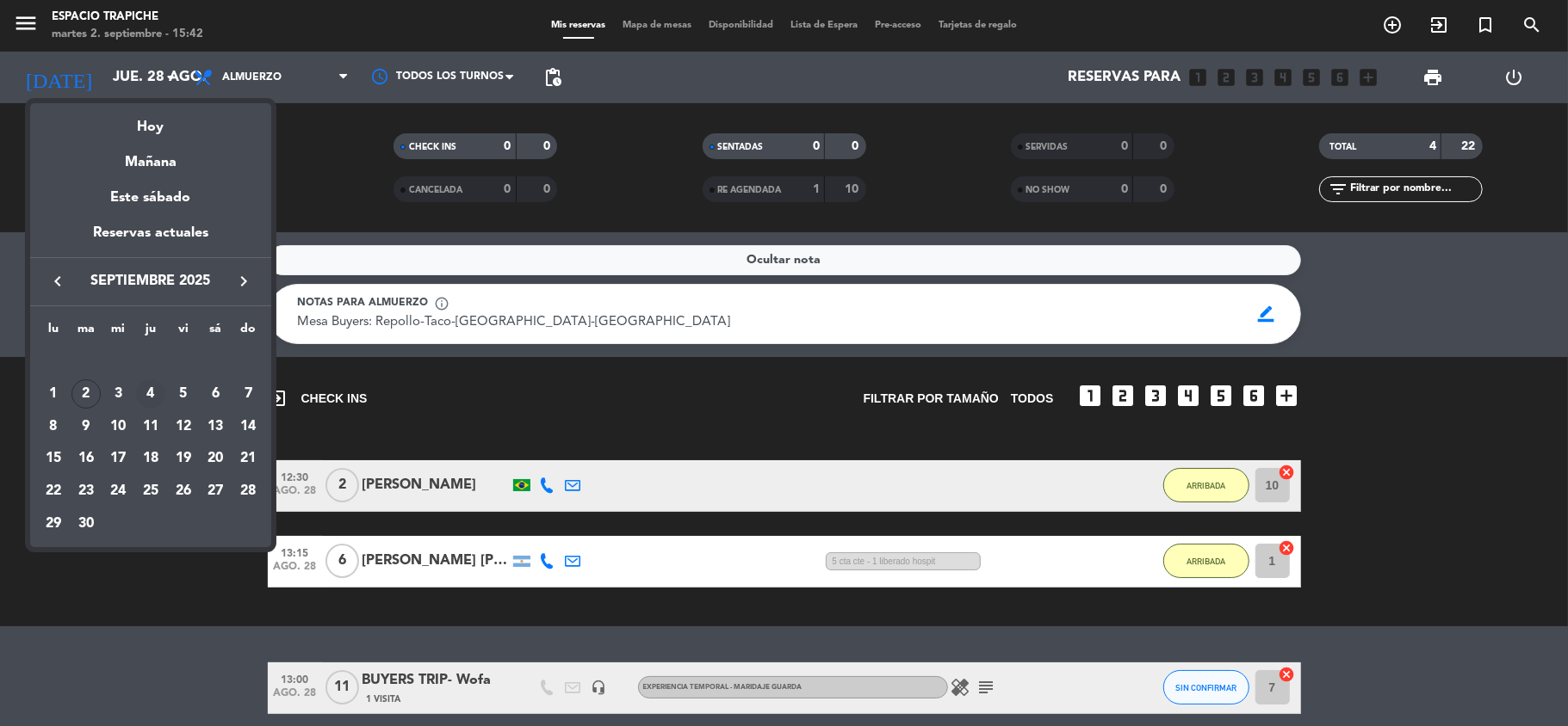
click at [151, 387] on div "4" at bounding box center [150, 394] width 30 height 29
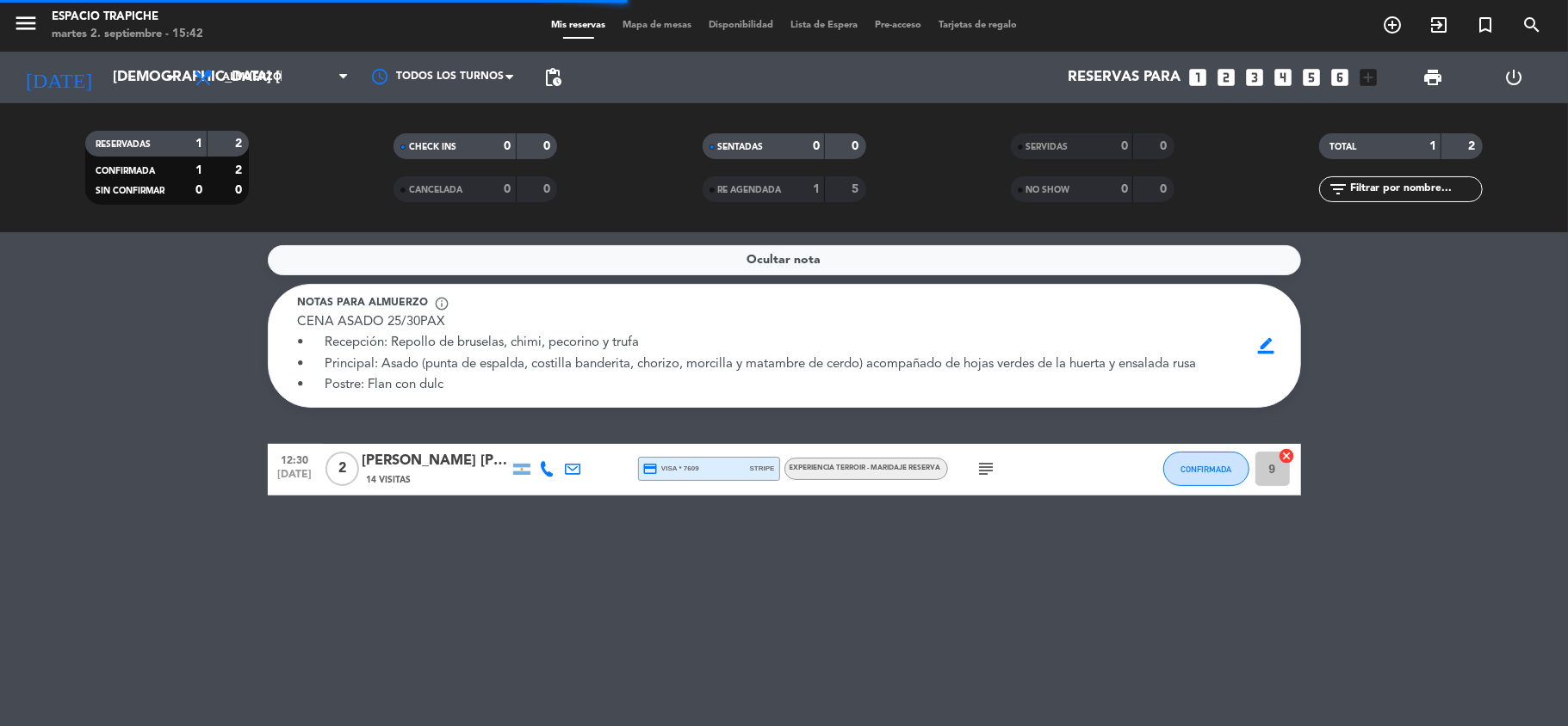
click at [159, 428] on div "Ocultar nota Notas para almuerzo info_outline CENA ASADO 25/30PAX • Recepción: …" at bounding box center [784, 479] width 1568 height 494
click at [804, 256] on span "Ocultar nota" at bounding box center [784, 260] width 74 height 20
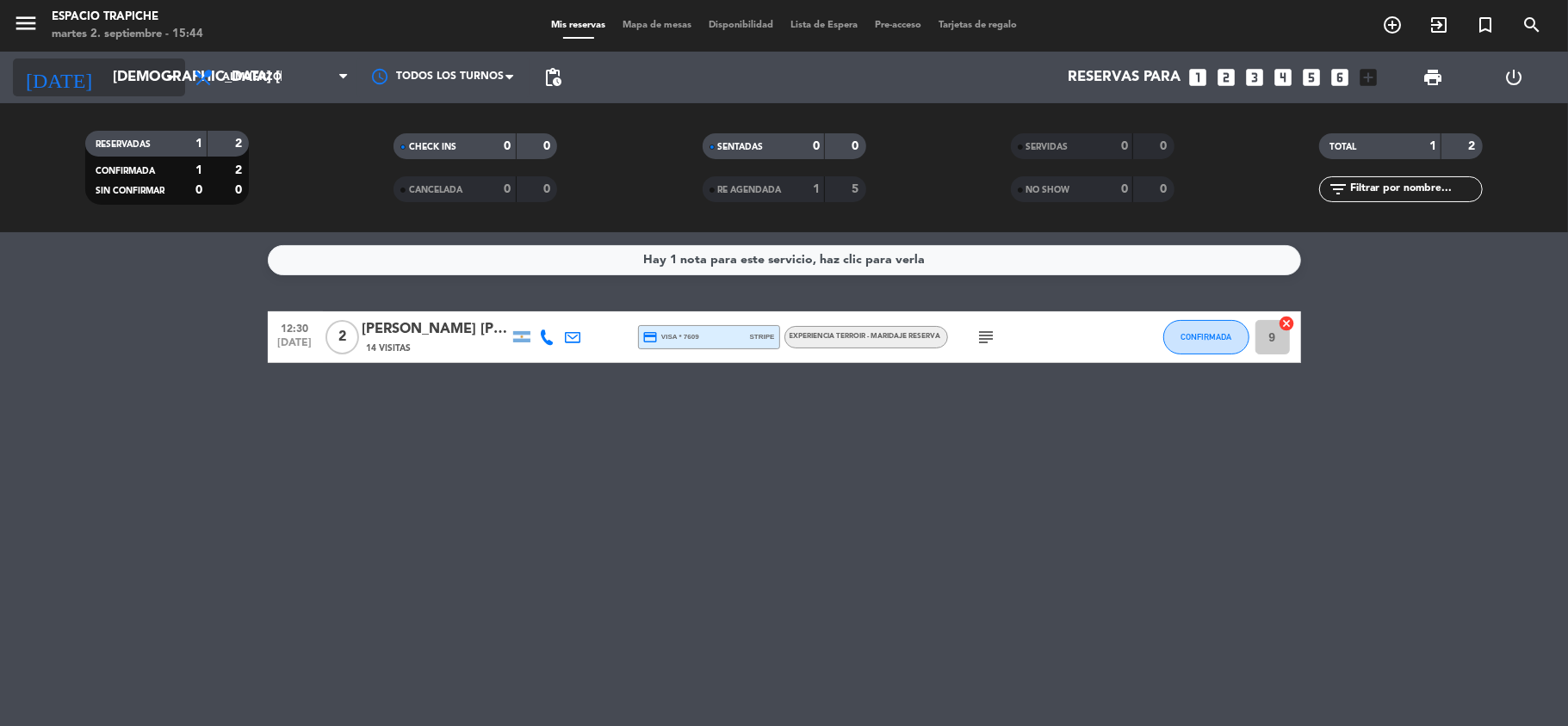
click at [117, 69] on input "[DEMOGRAPHIC_DATA] [DATE]" at bounding box center [196, 77] width 186 height 33
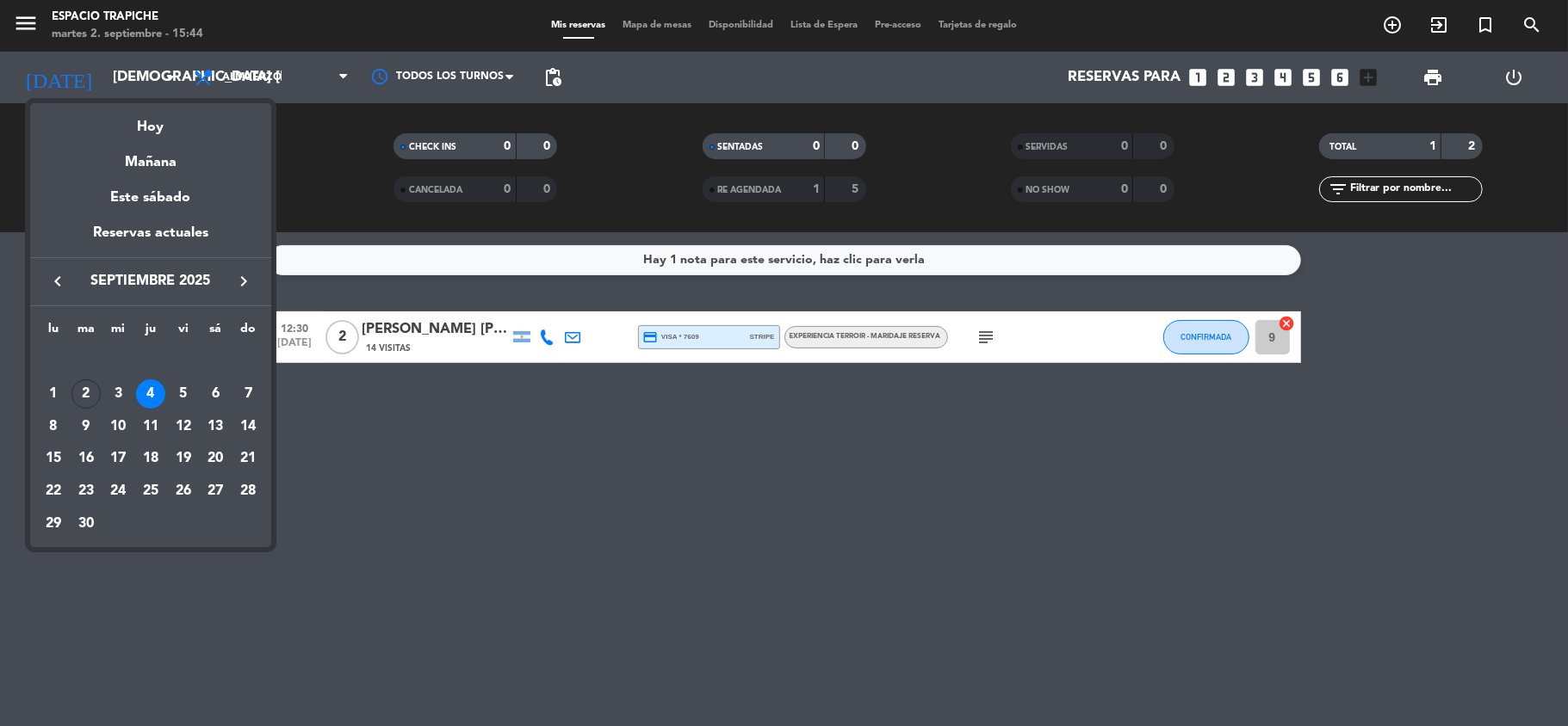
click at [243, 276] on icon "keyboard_arrow_right" at bounding box center [244, 282] width 21 height 21
click at [51, 420] on div "6" at bounding box center [53, 426] width 30 height 29
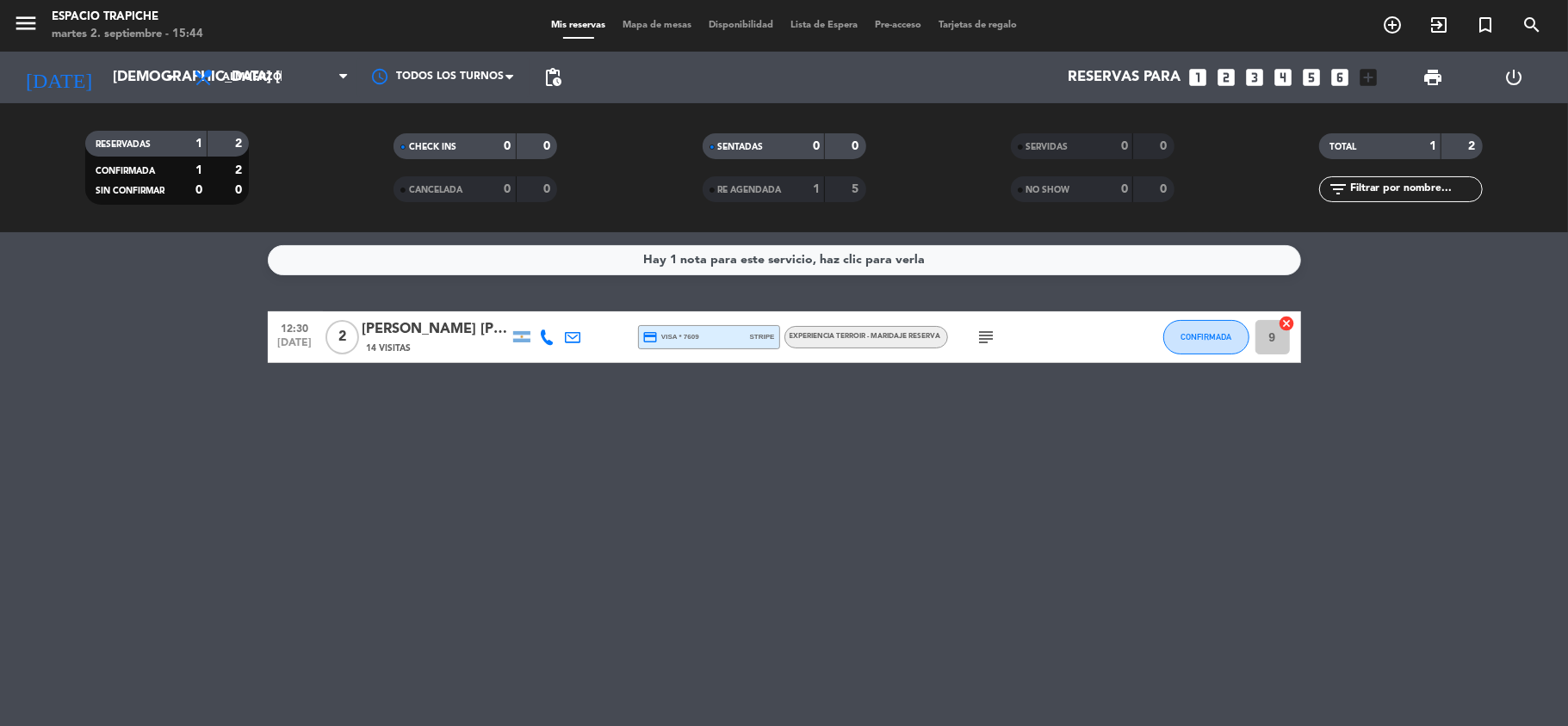
type input "lun. [DATE]"
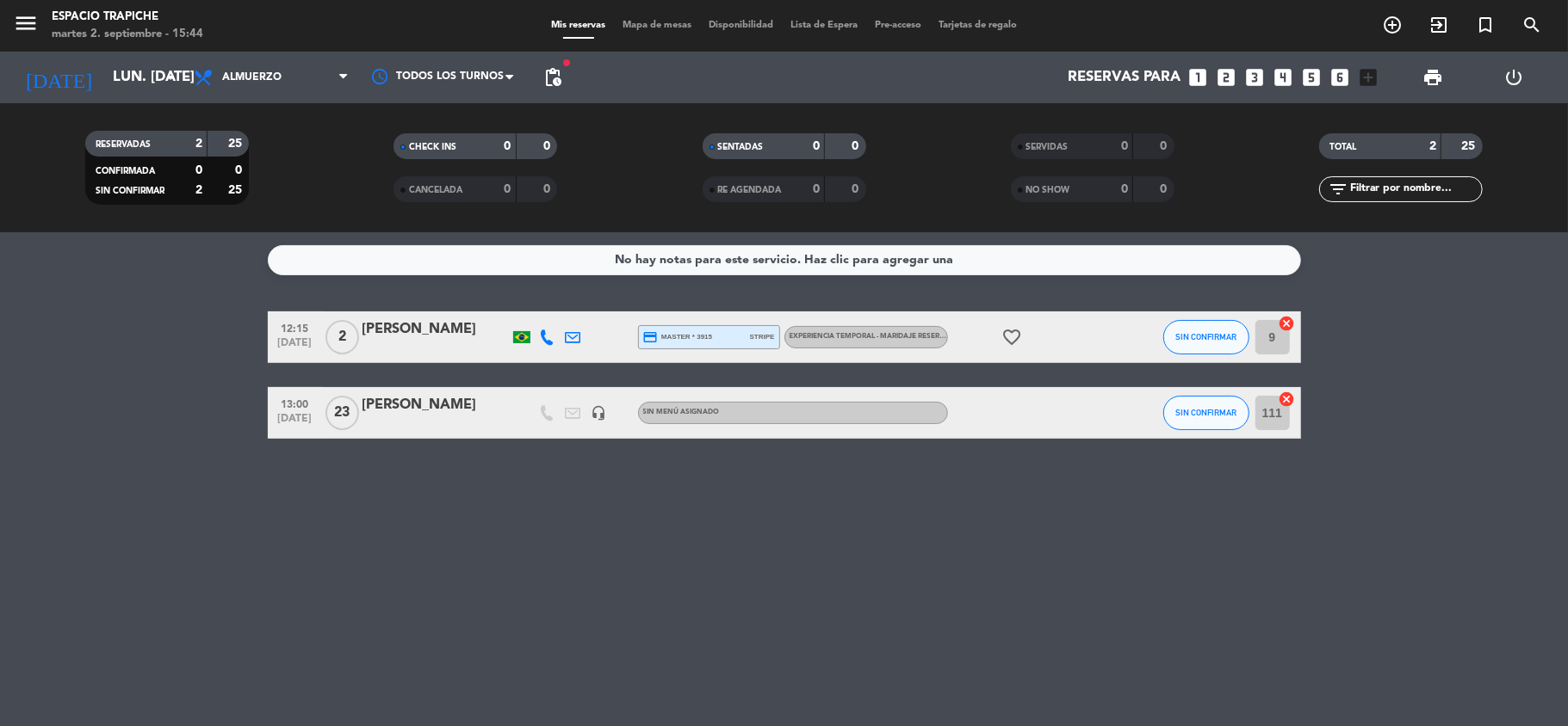
click at [469, 414] on div "[PERSON_NAME]" at bounding box center [436, 405] width 147 height 23
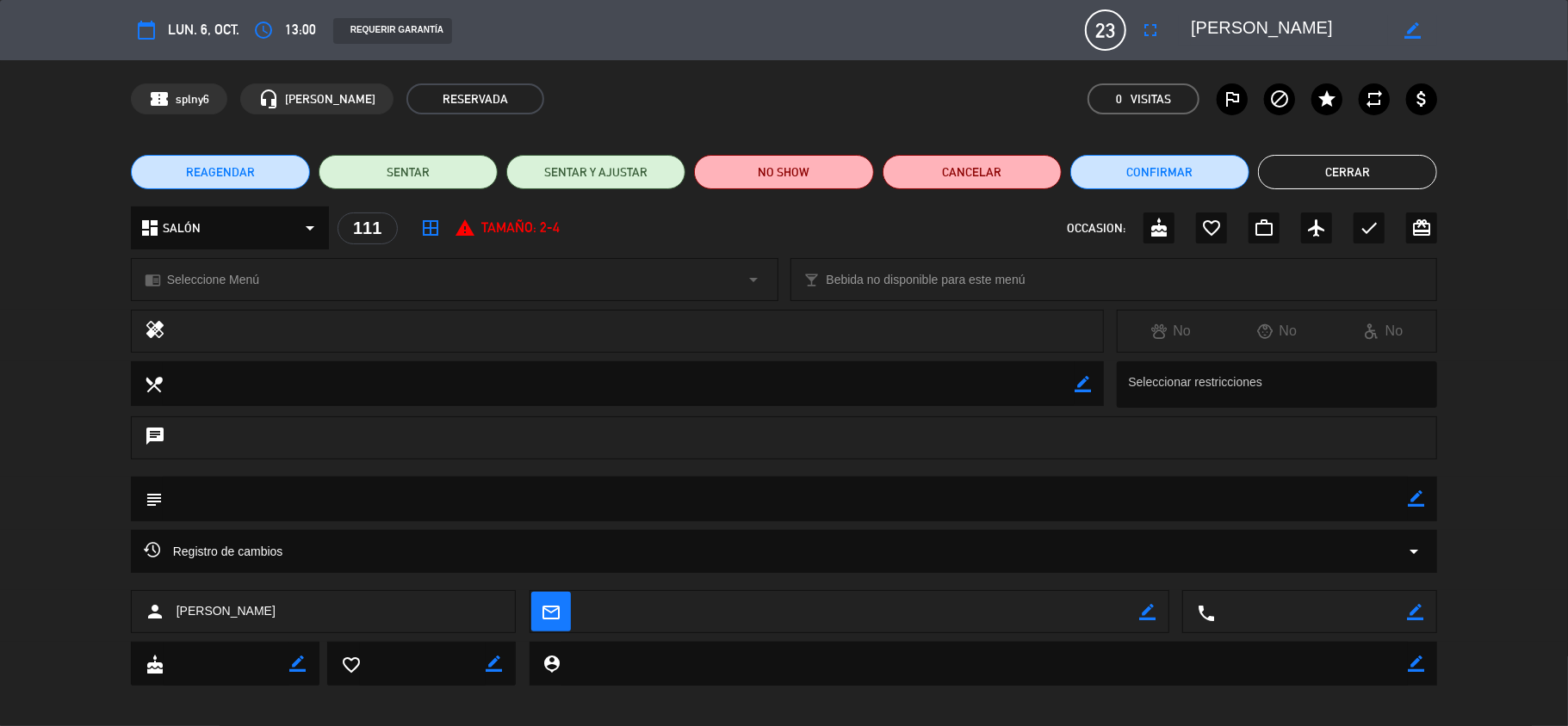
click at [1419, 500] on icon "border_color" at bounding box center [1415, 498] width 16 height 16
click at [1364, 510] on textarea at bounding box center [785, 499] width 1245 height 44
click at [1333, 503] on textarea at bounding box center [785, 499] width 1245 height 44
type textarea "SON [DEMOGRAPHIC_DATA]"
click at [1416, 502] on icon at bounding box center [1415, 498] width 16 height 16
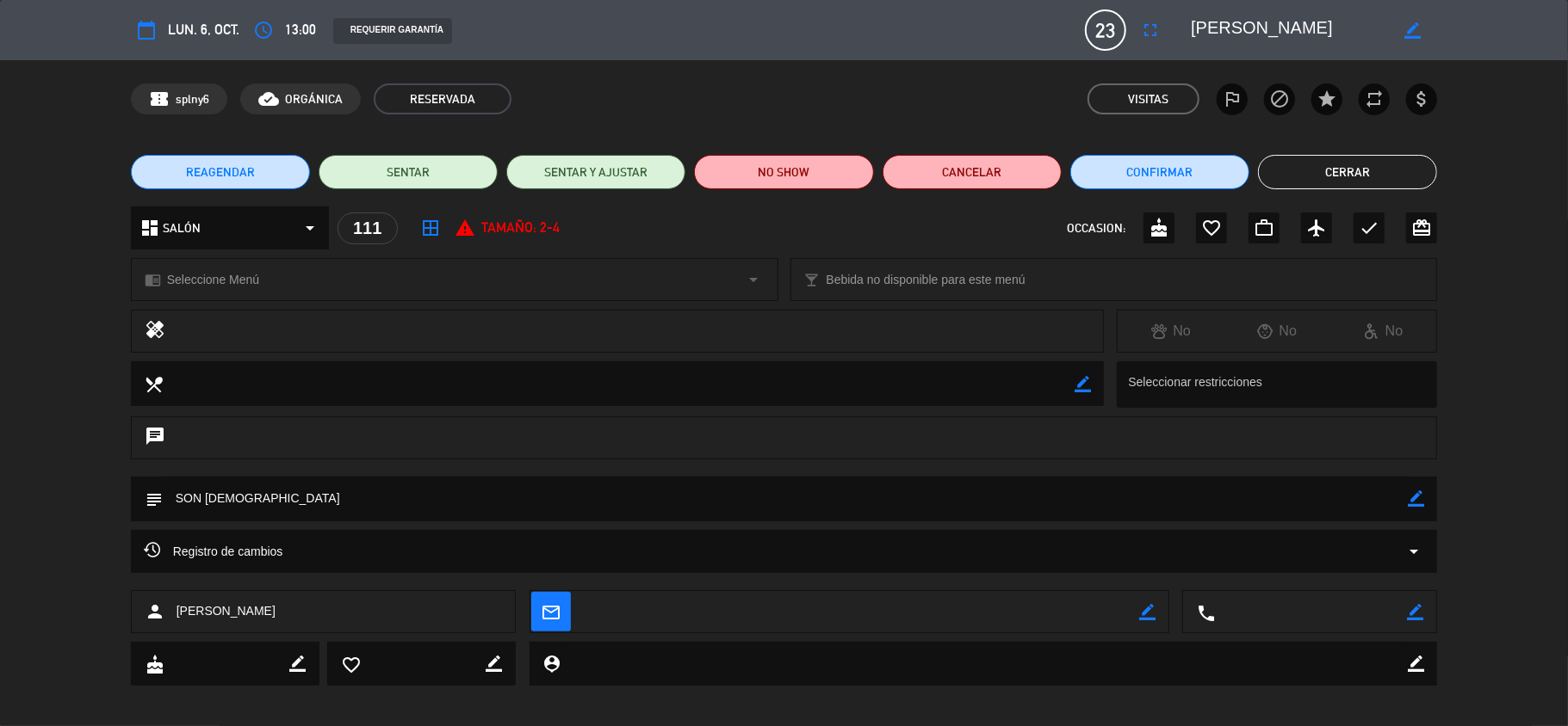
click at [1301, 172] on button "Cerrar" at bounding box center [1347, 172] width 179 height 34
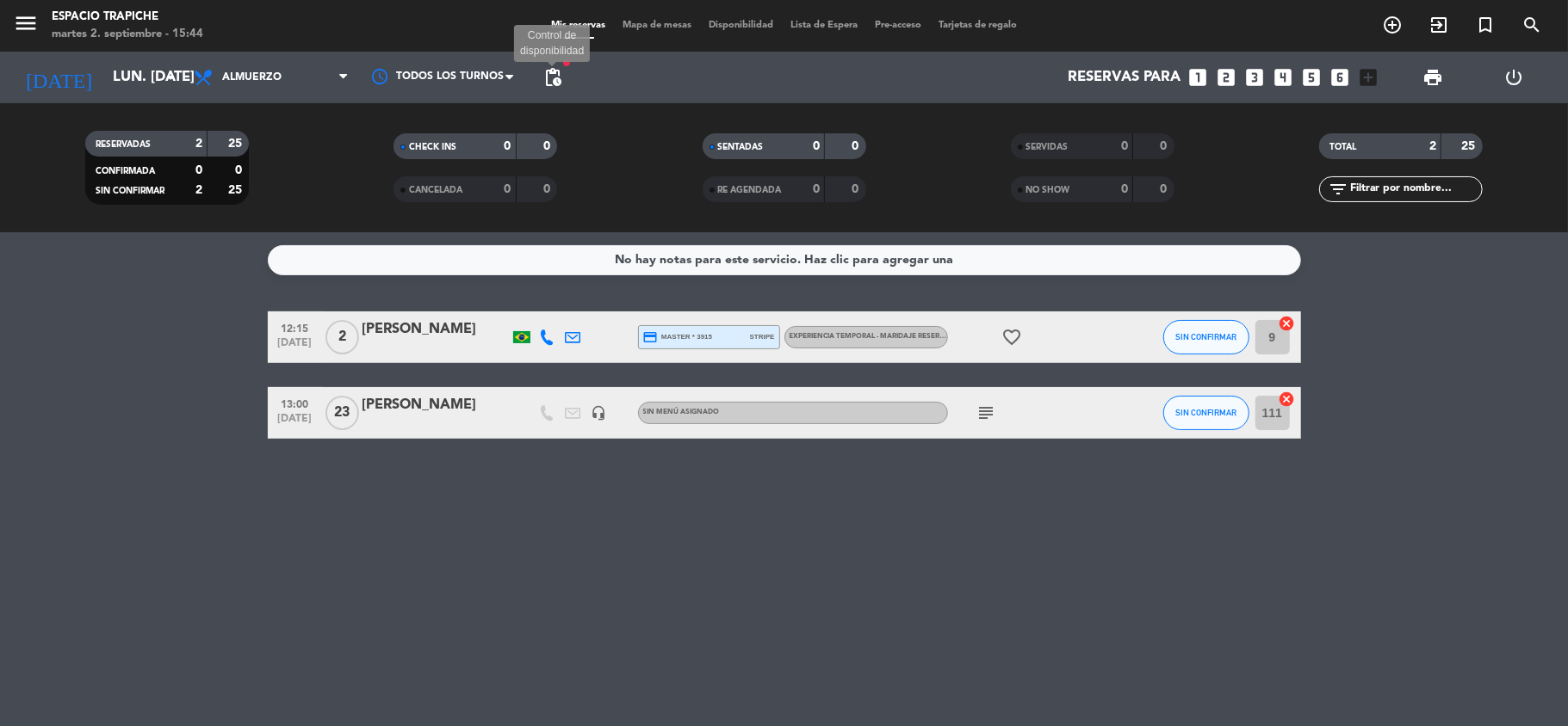
click at [556, 76] on span "pending_actions" at bounding box center [553, 78] width 21 height 21
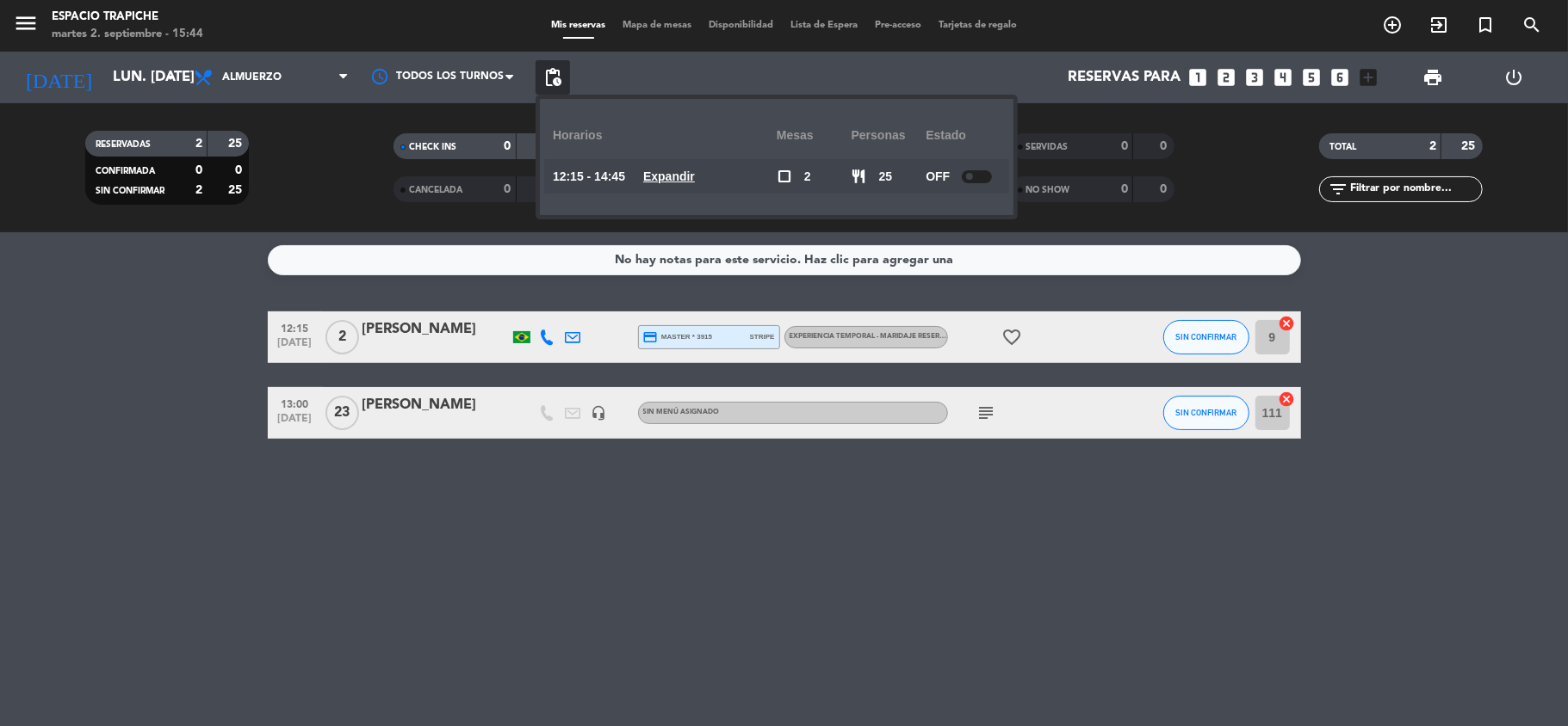
click at [556, 76] on span "pending_actions" at bounding box center [553, 78] width 21 height 21
